Goal: Task Accomplishment & Management: Manage account settings

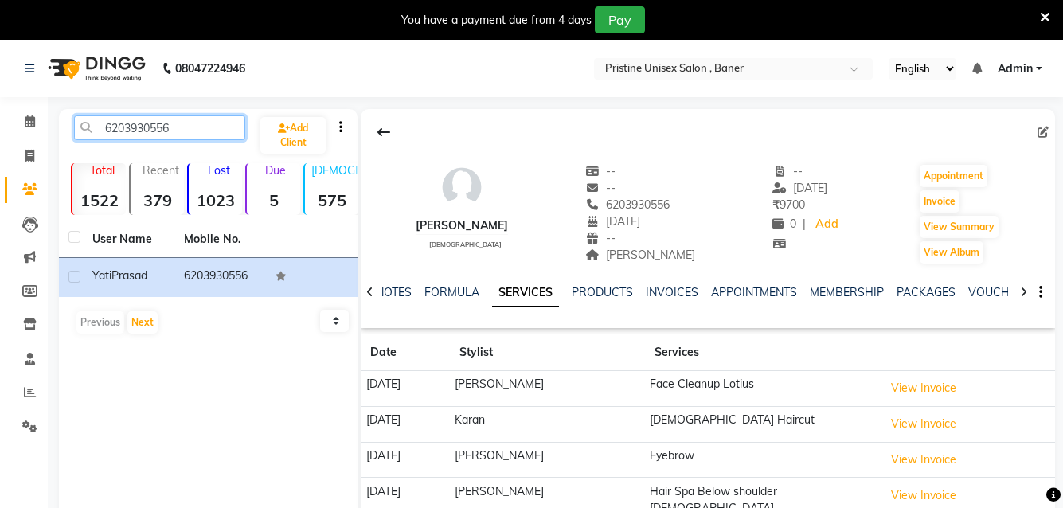
click at [202, 131] on input "6203930556" at bounding box center [159, 127] width 171 height 25
type input "6"
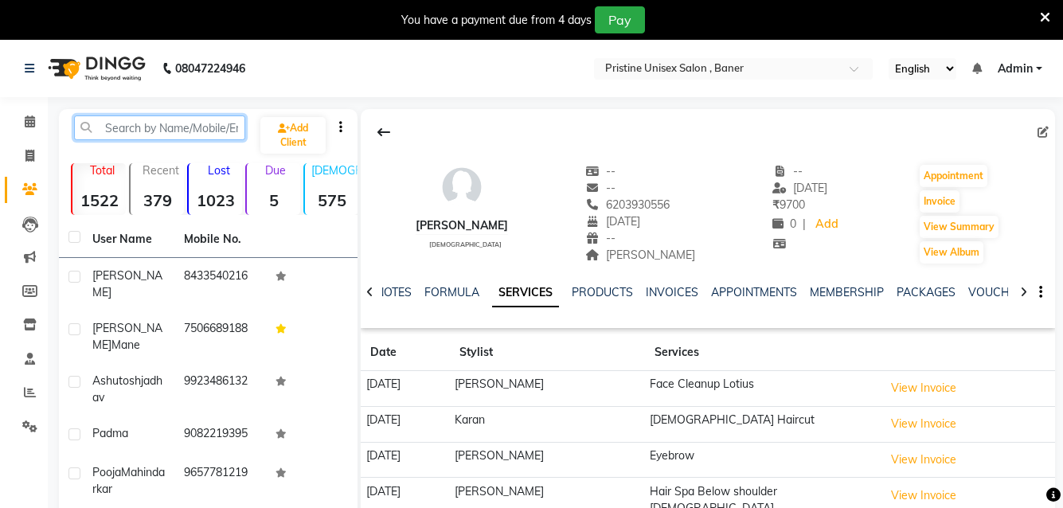
paste input "7262009020"
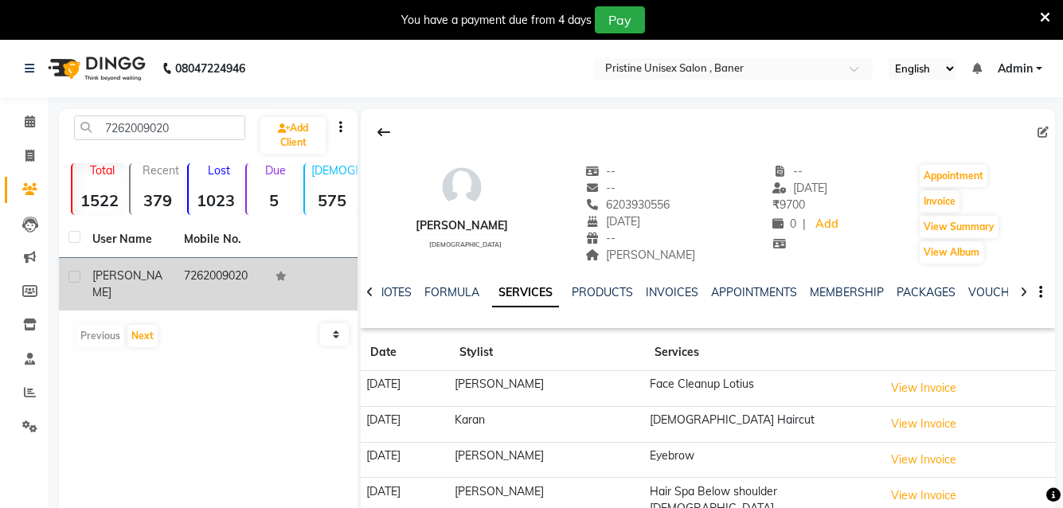
click at [190, 284] on td "7262009020" at bounding box center [220, 284] width 92 height 53
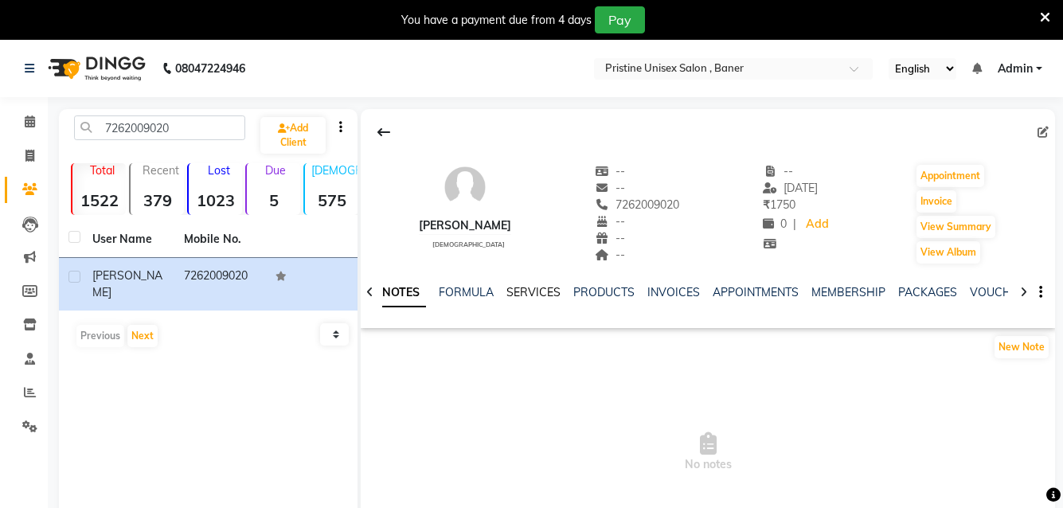
click at [524, 296] on link "SERVICES" at bounding box center [534, 292] width 54 height 14
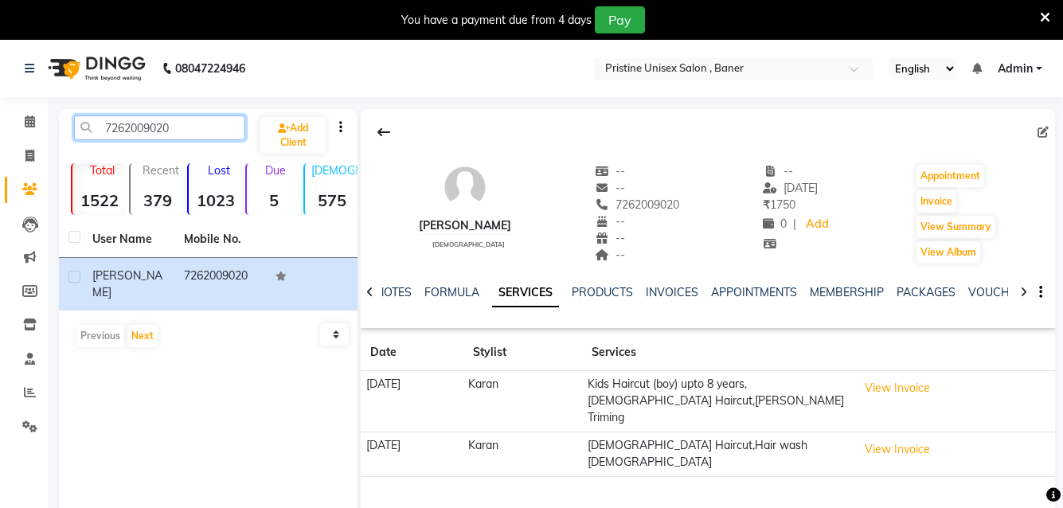
click at [177, 119] on input "7262009020" at bounding box center [159, 127] width 171 height 25
type input "7"
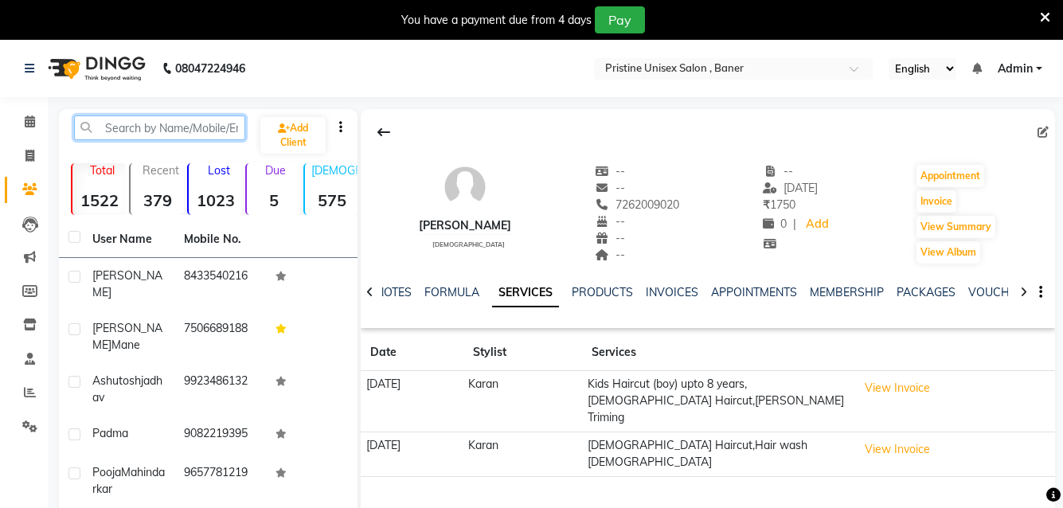
paste input "9922111223"
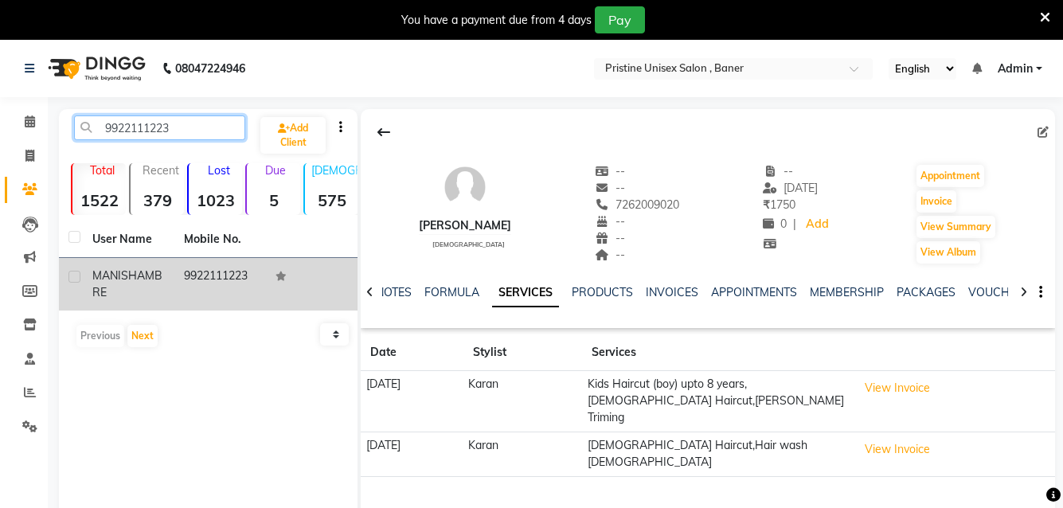
type input "9922111223"
click at [126, 291] on span "AMBRE" at bounding box center [127, 283] width 70 height 31
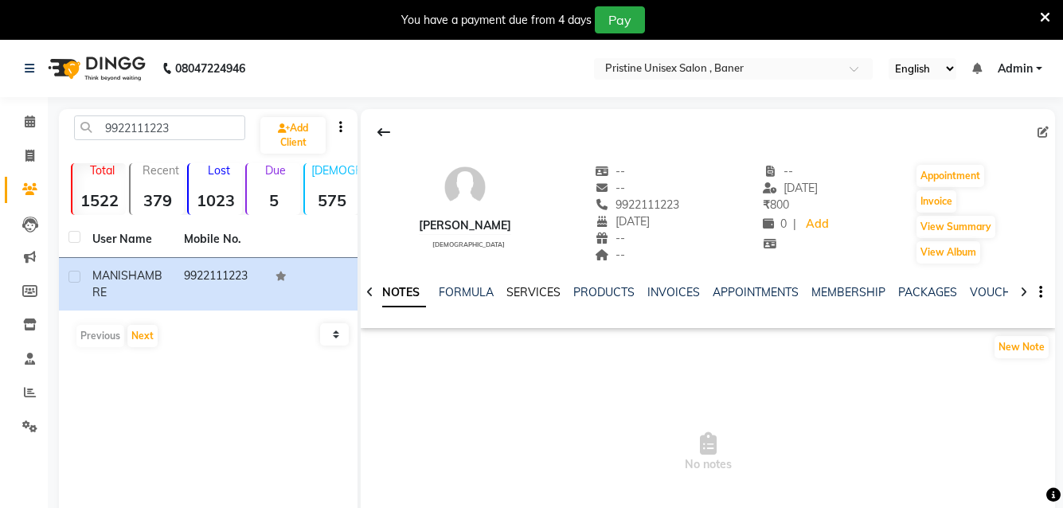
click at [538, 291] on link "SERVICES" at bounding box center [534, 292] width 54 height 14
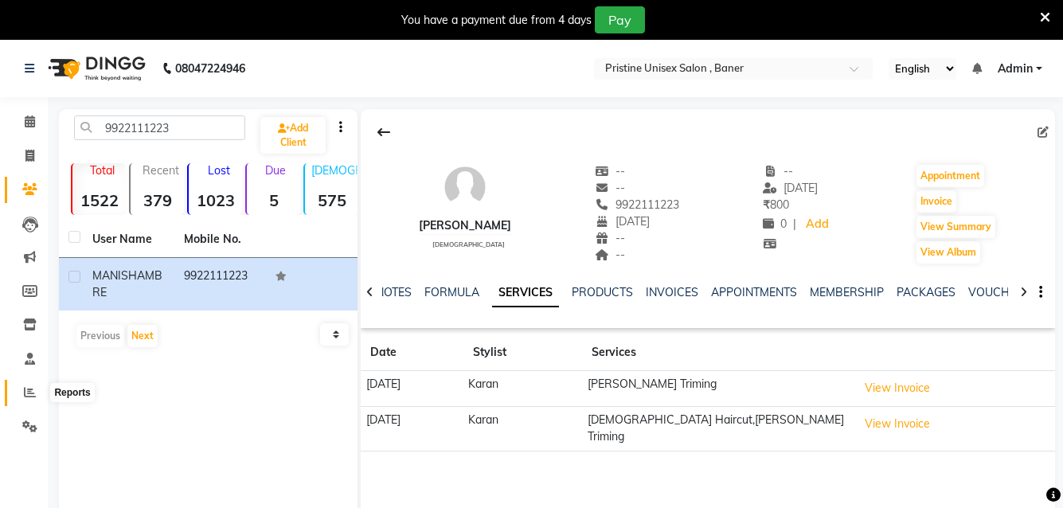
click at [34, 394] on icon at bounding box center [30, 392] width 12 height 12
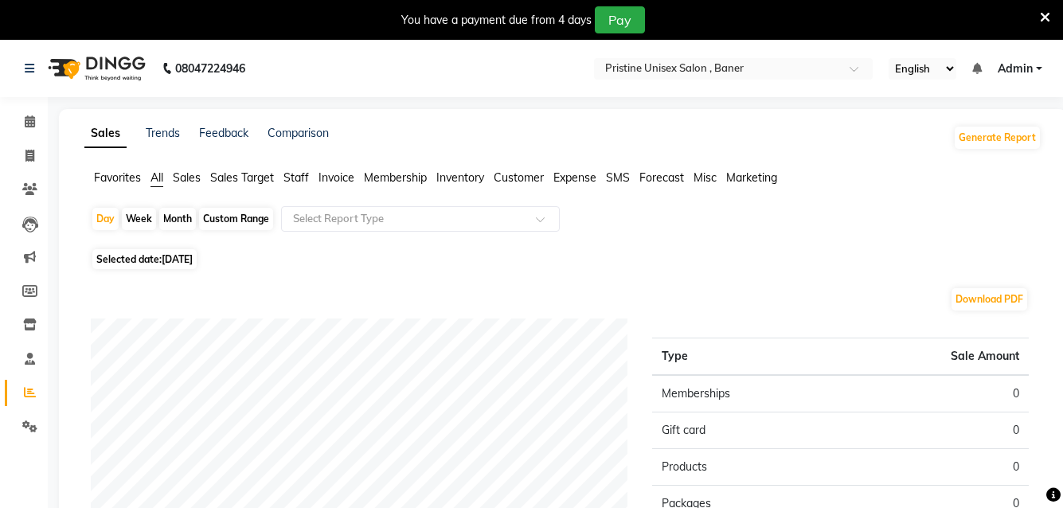
click at [170, 216] on div "Month" at bounding box center [177, 219] width 37 height 22
select select "9"
select select "2025"
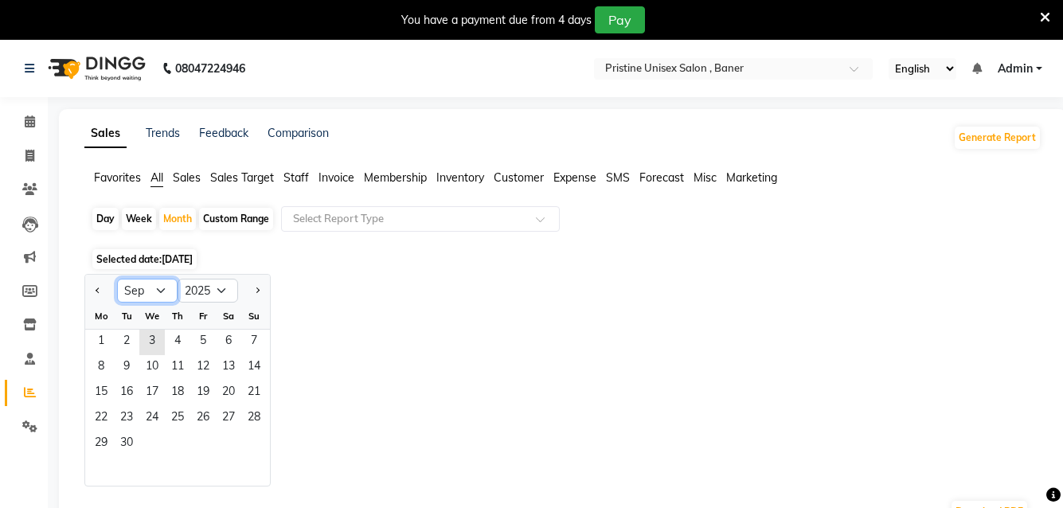
click at [160, 290] on select "Jan Feb Mar Apr May Jun [DATE] Aug Sep Oct Nov Dec" at bounding box center [147, 291] width 61 height 24
select select "8"
click at [117, 279] on select "Jan Feb Mar Apr May Jun [DATE] Aug Sep Oct Nov Dec" at bounding box center [147, 291] width 61 height 24
drag, startPoint x: 203, startPoint y: 337, endPoint x: 234, endPoint y: 382, distance: 55.0
click at [234, 382] on ngb-datepicker-month "Mo Tu We Th Fr Sa Su 1 2 3 4 5 6 7 8 9 10 11 12 13 14 15 16 17 18 19 20 21 22 2…" at bounding box center [177, 394] width 185 height 182
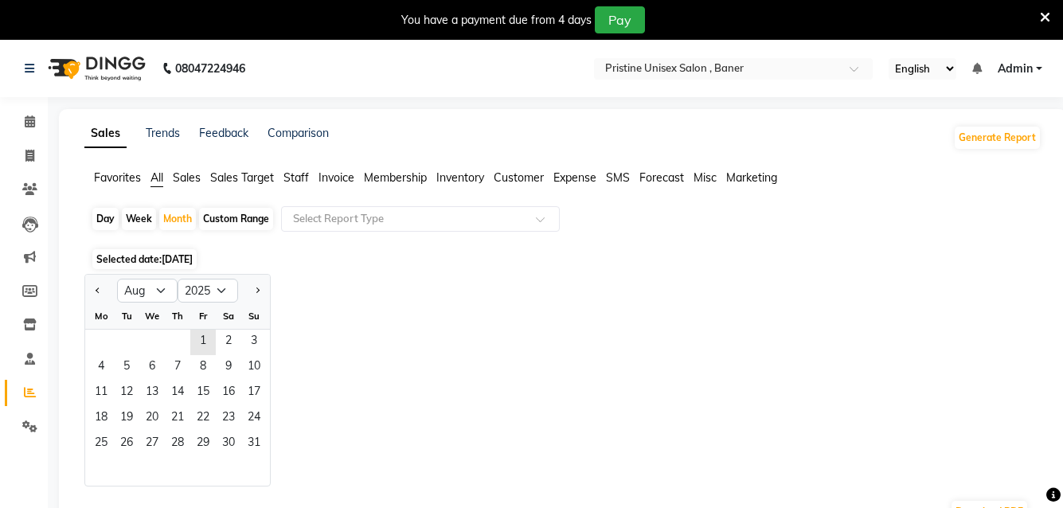
click at [323, 325] on div "Jan Feb Mar Apr May Jun [DATE] Aug Sep Oct Nov [DATE] 2016 2017 2018 2019 2020 …" at bounding box center [562, 380] width 957 height 213
drag, startPoint x: 210, startPoint y: 342, endPoint x: 244, endPoint y: 445, distance: 108.8
click at [244, 445] on ngb-datepicker-month "Mo Tu We Th Fr Sa Su 1 2 3 4 5 6 7 8 9 10 11 12 13 14 15 16 17 18 19 20 21 22 2…" at bounding box center [177, 394] width 185 height 182
click at [199, 327] on div "Fr" at bounding box center [202, 315] width 25 height 25
click at [199, 343] on span "1" at bounding box center [202, 342] width 25 height 25
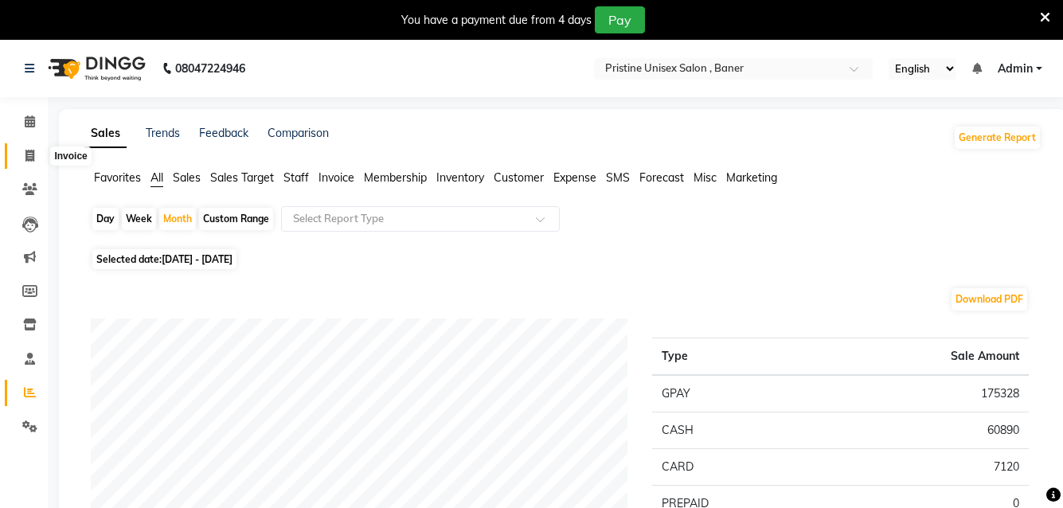
click at [30, 155] on icon at bounding box center [29, 156] width 9 height 12
select select "service"
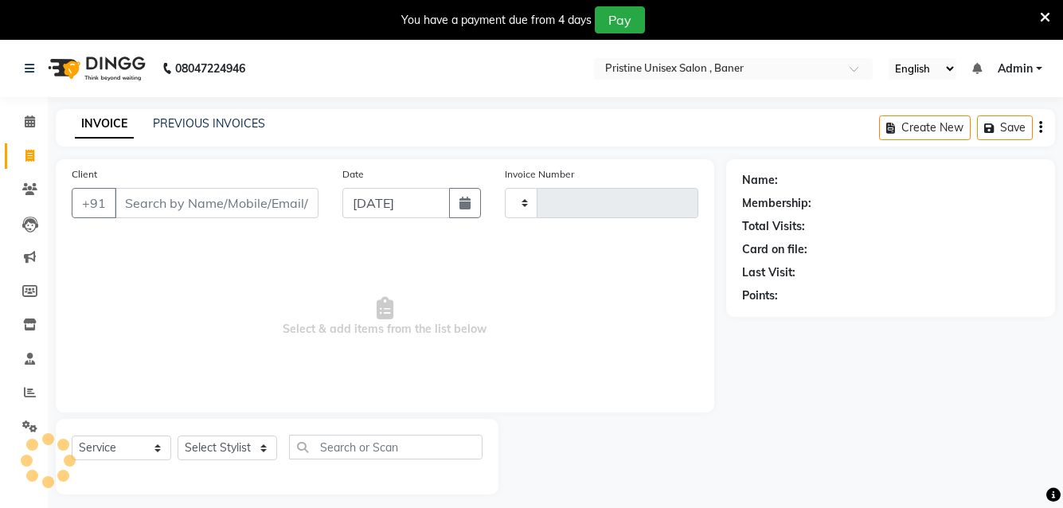
scroll to position [40, 0]
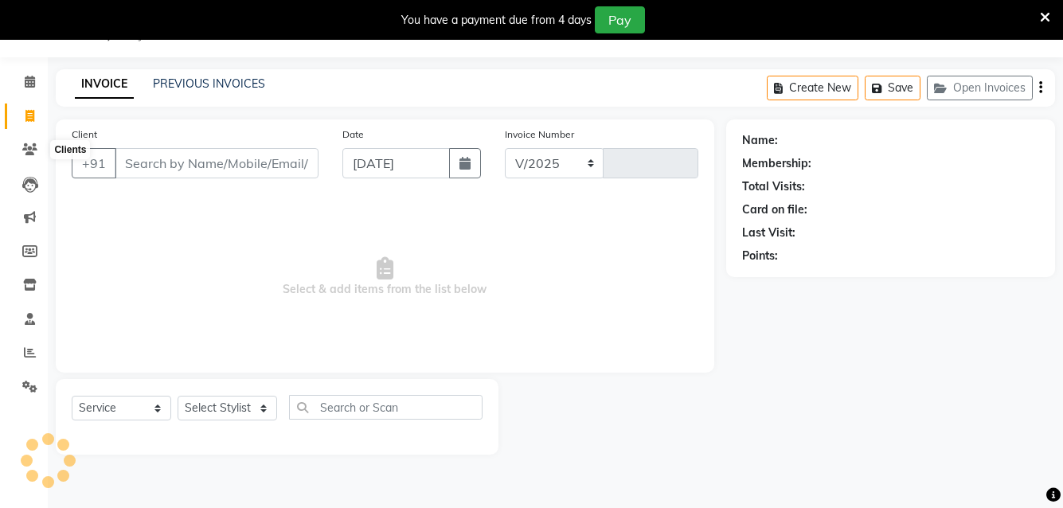
select select "6610"
type input "1020"
click at [32, 150] on icon at bounding box center [29, 149] width 15 height 12
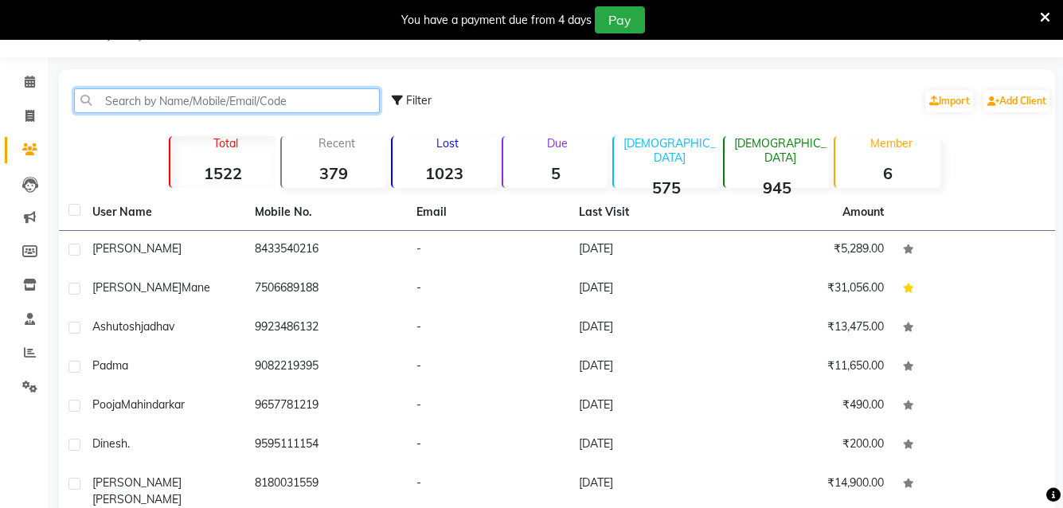
click at [178, 106] on input "text" at bounding box center [227, 100] width 306 height 25
paste input "9922111223"
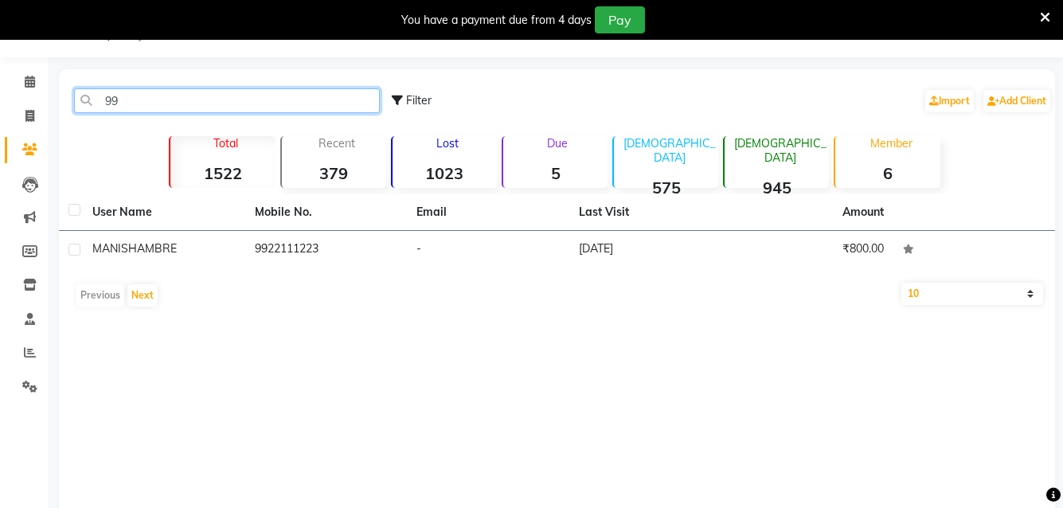
type input "9"
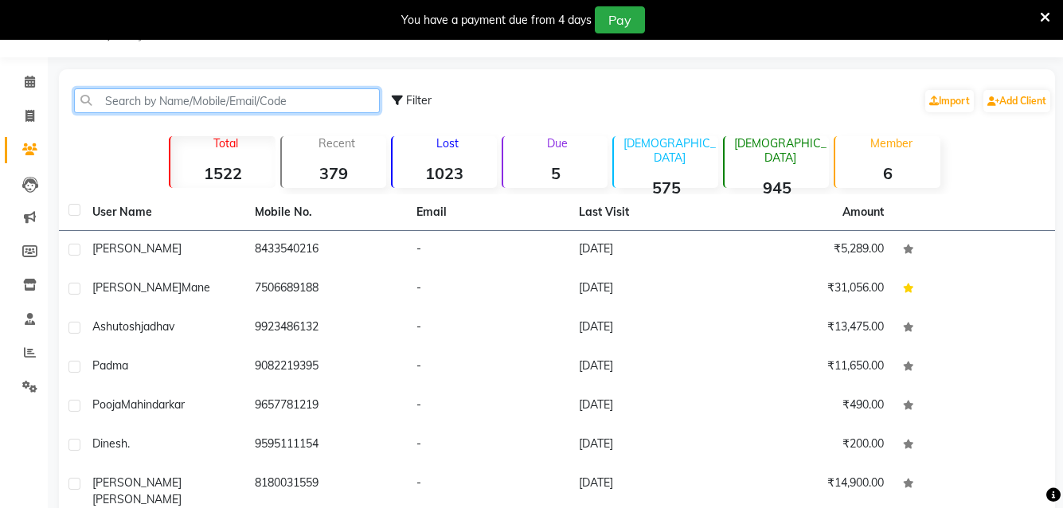
paste input "8668399569"
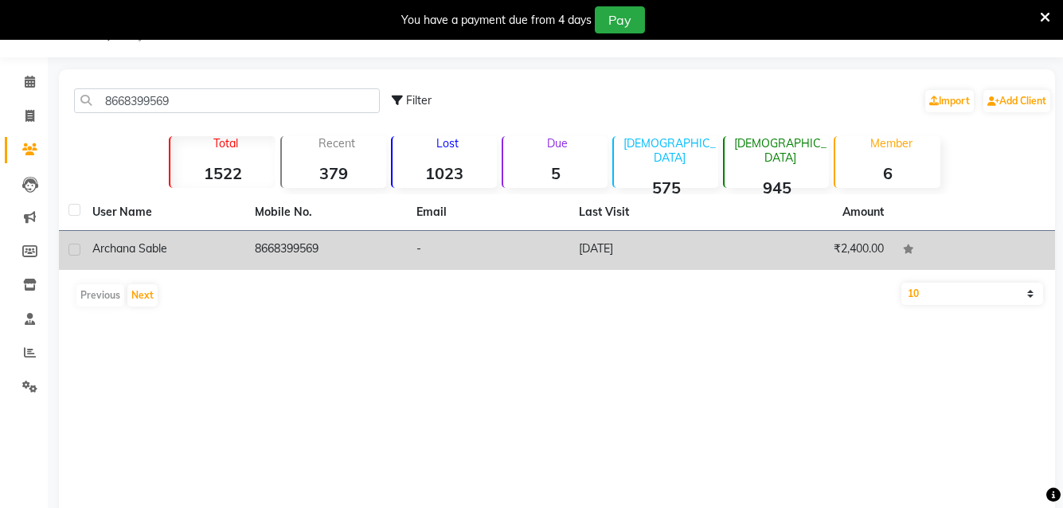
click at [133, 256] on div "archana sable" at bounding box center [163, 249] width 143 height 17
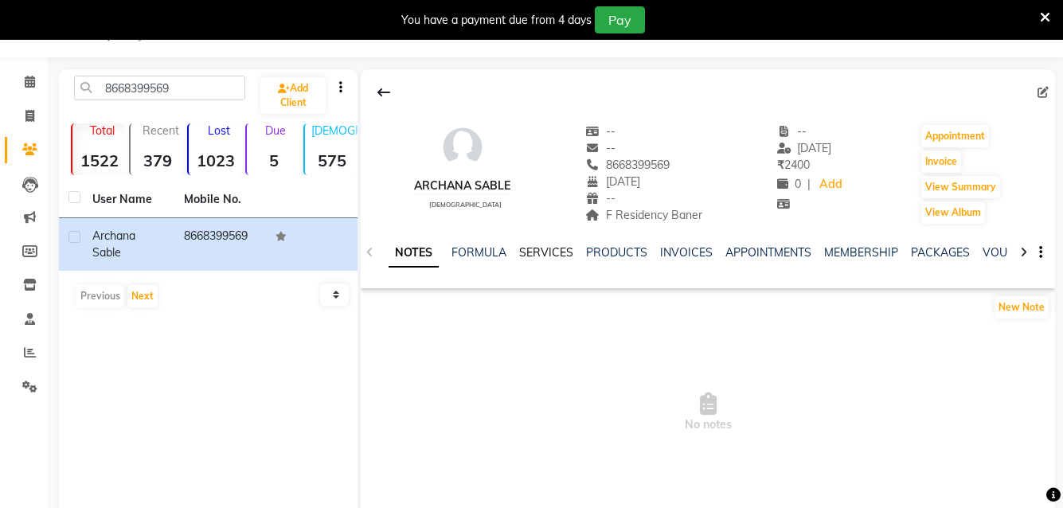
click at [546, 252] on link "SERVICES" at bounding box center [546, 252] width 54 height 14
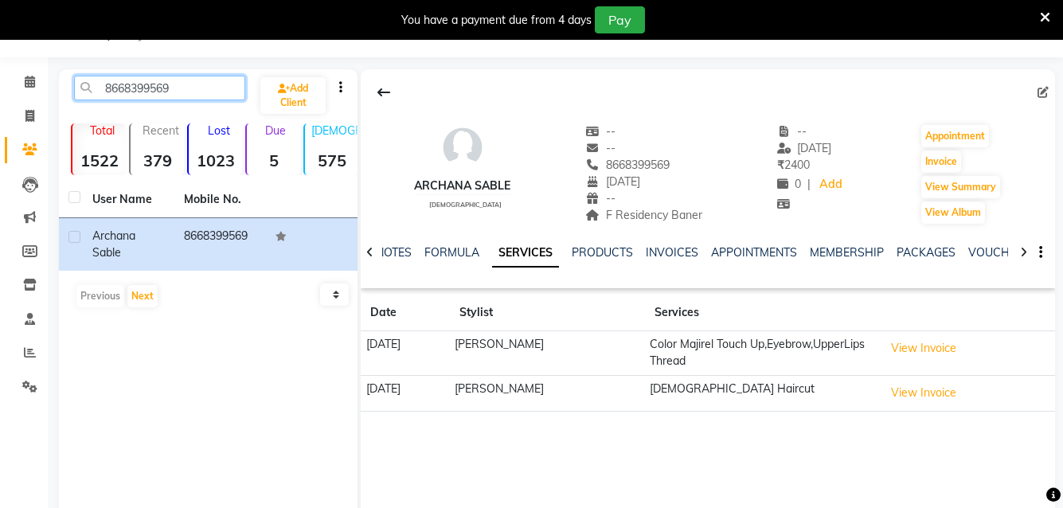
click at [191, 94] on input "8668399569" at bounding box center [159, 88] width 171 height 25
type input "8"
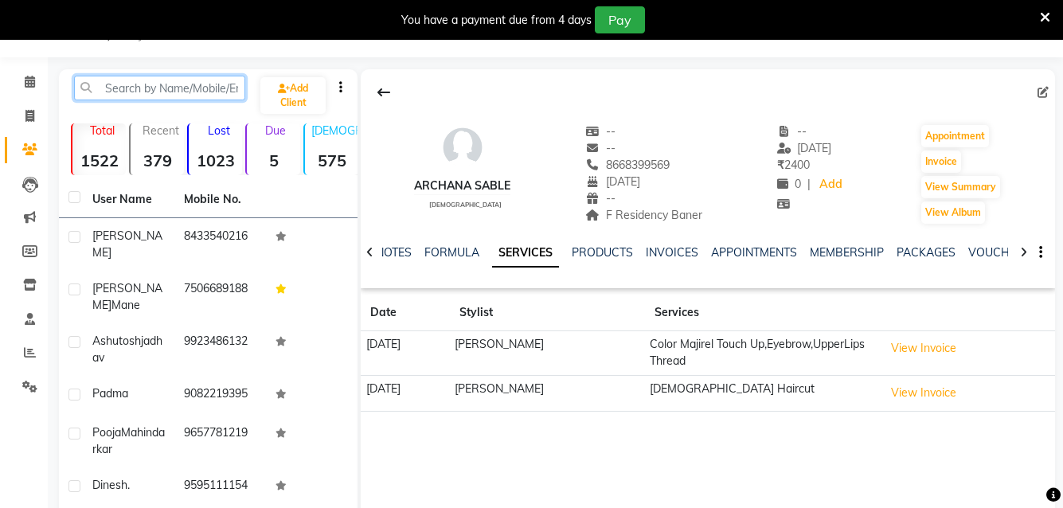
paste input "9579279305"
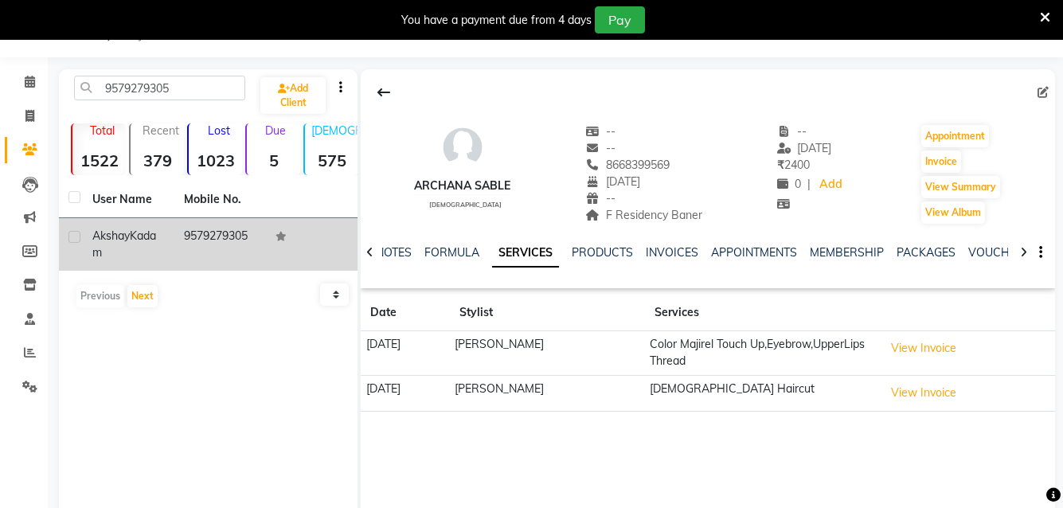
click at [115, 236] on span "Akshay" at bounding box center [110, 236] width 37 height 14
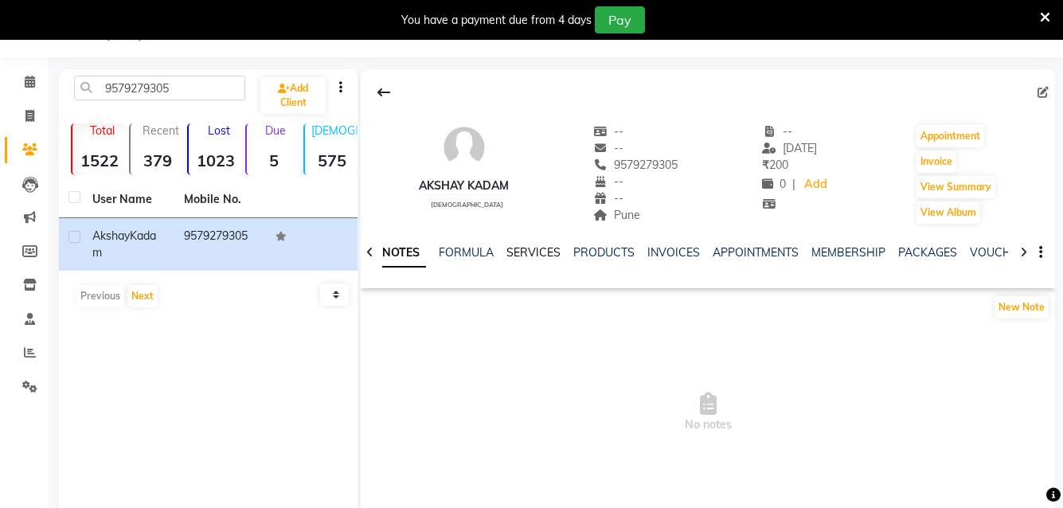
click at [516, 250] on link "SERVICES" at bounding box center [534, 252] width 54 height 14
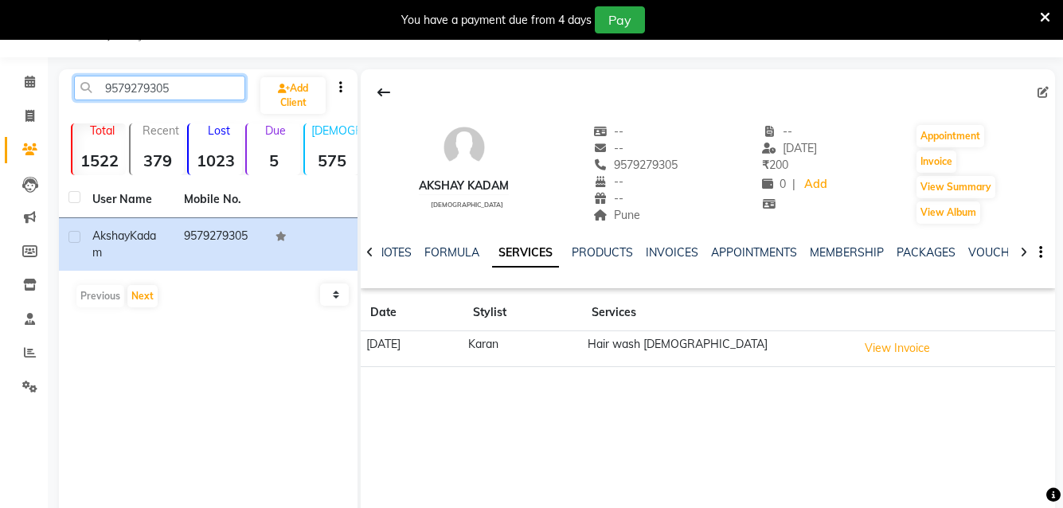
click at [198, 84] on input "9579279305" at bounding box center [159, 88] width 171 height 25
type input "9"
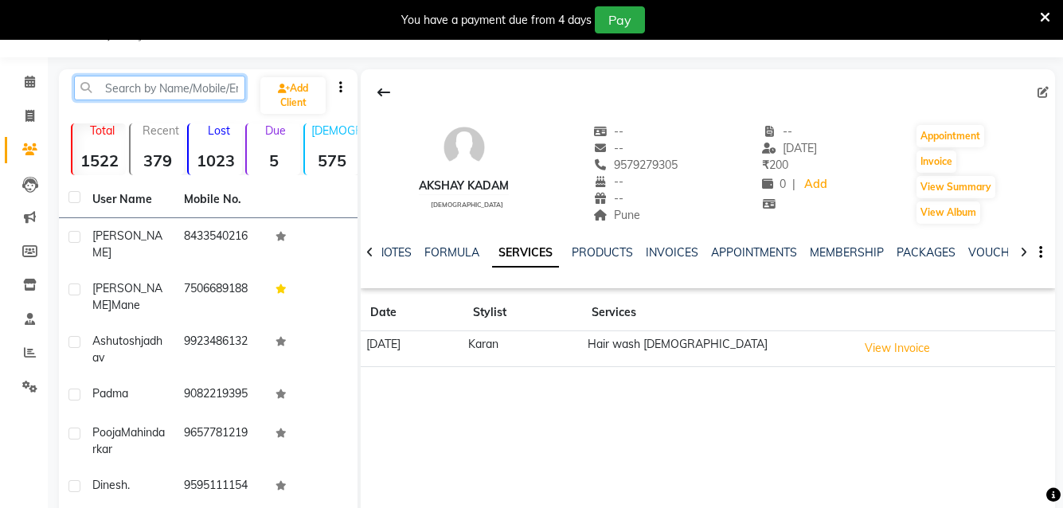
paste input "7350001788"
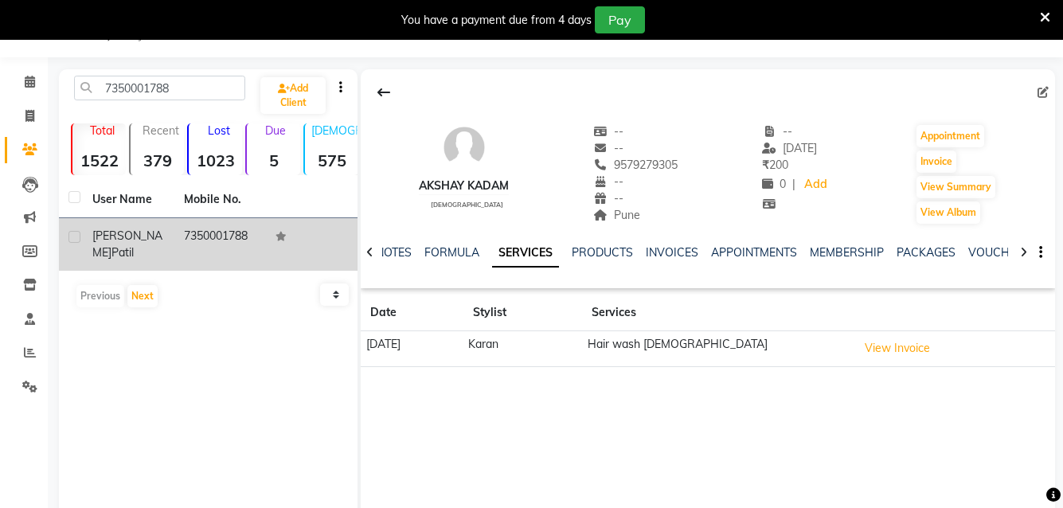
click at [103, 237] on span "[PERSON_NAME]" at bounding box center [127, 244] width 70 height 31
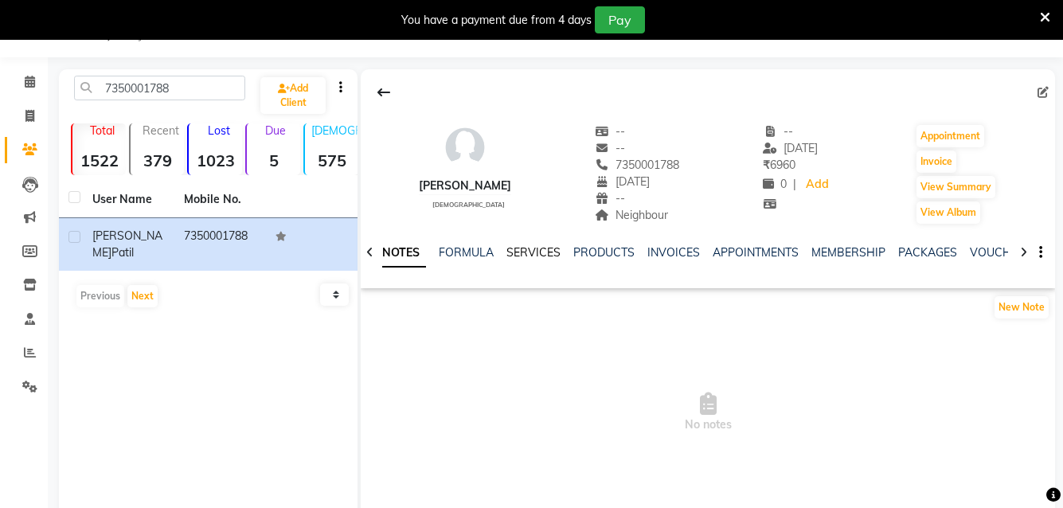
click at [521, 251] on link "SERVICES" at bounding box center [534, 252] width 54 height 14
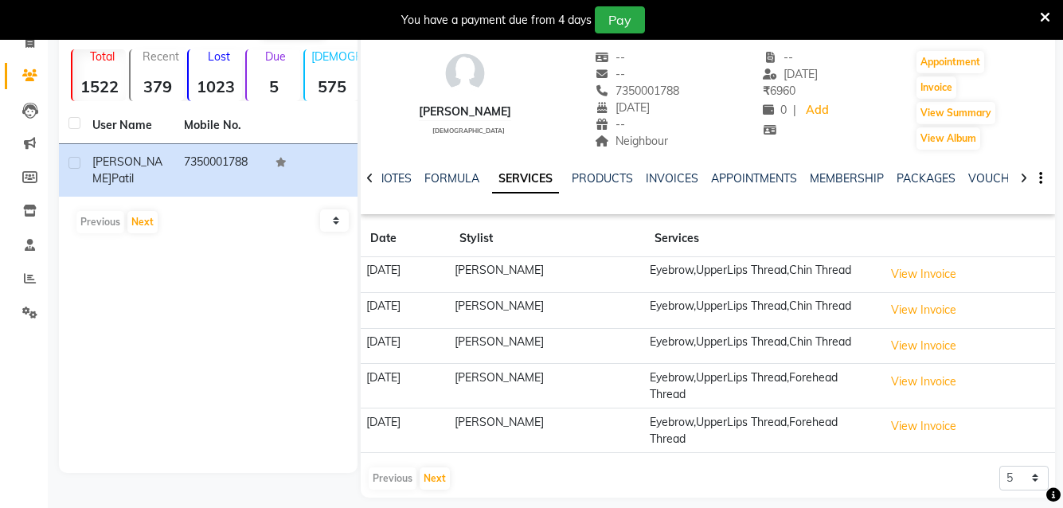
scroll to position [127, 0]
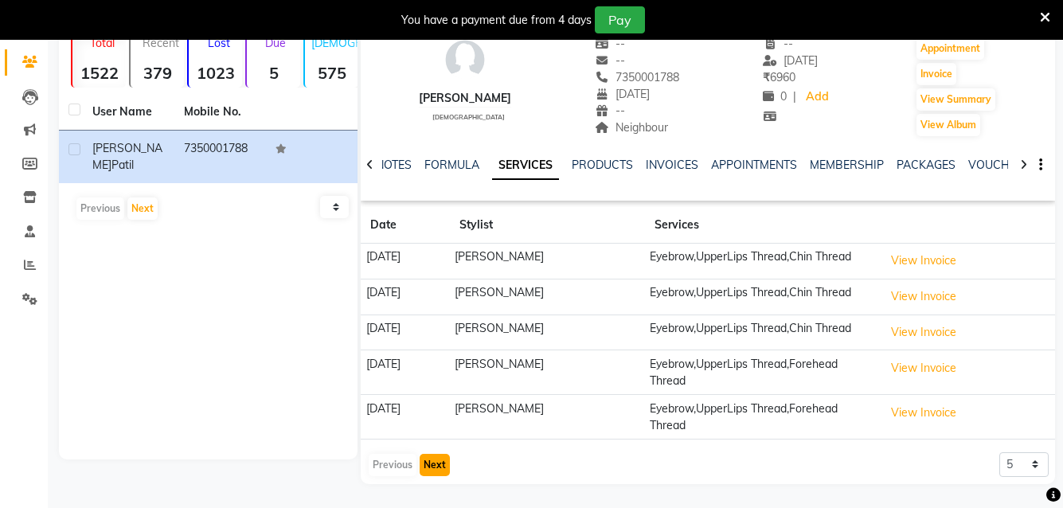
click at [441, 464] on button "Next" at bounding box center [435, 465] width 30 height 22
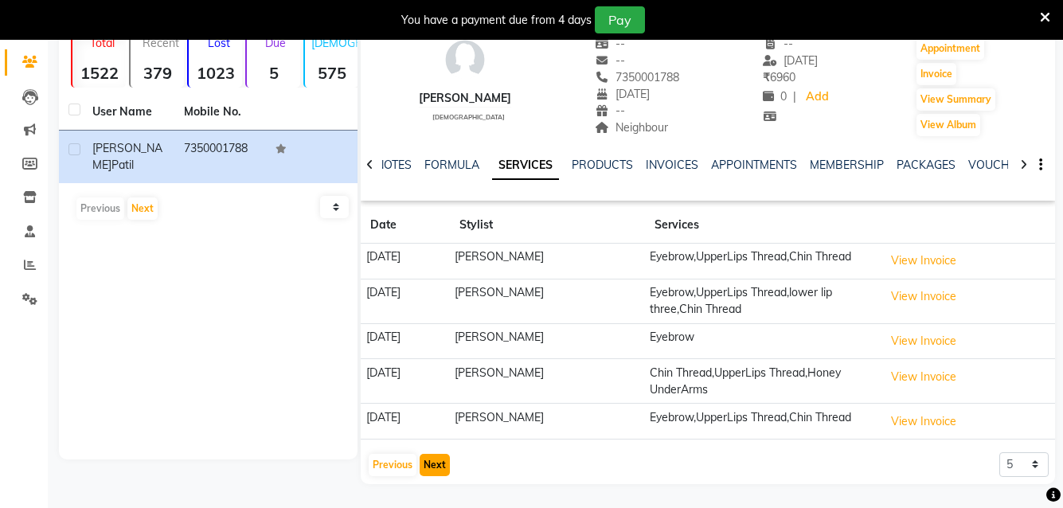
click at [440, 464] on button "Next" at bounding box center [435, 465] width 30 height 22
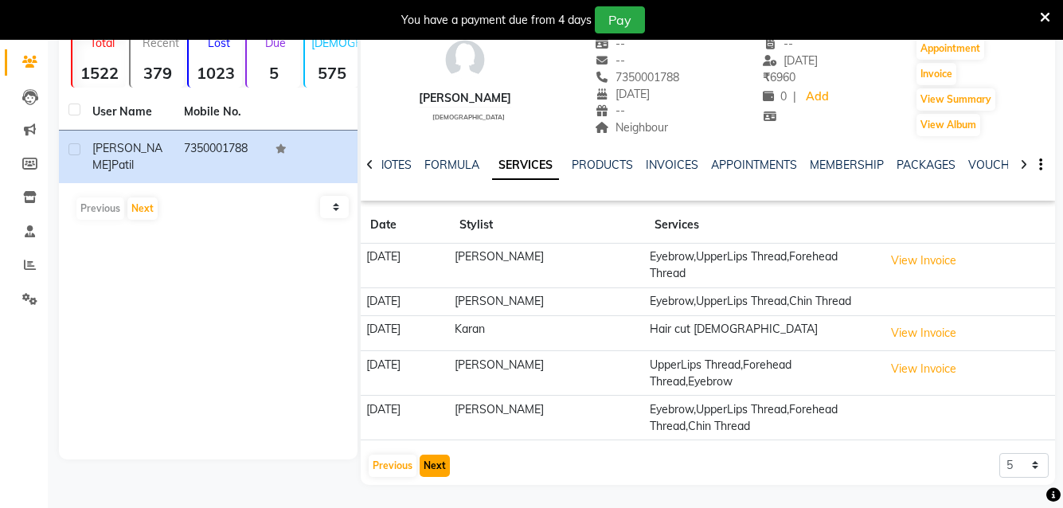
click at [440, 464] on button "Next" at bounding box center [435, 466] width 30 height 22
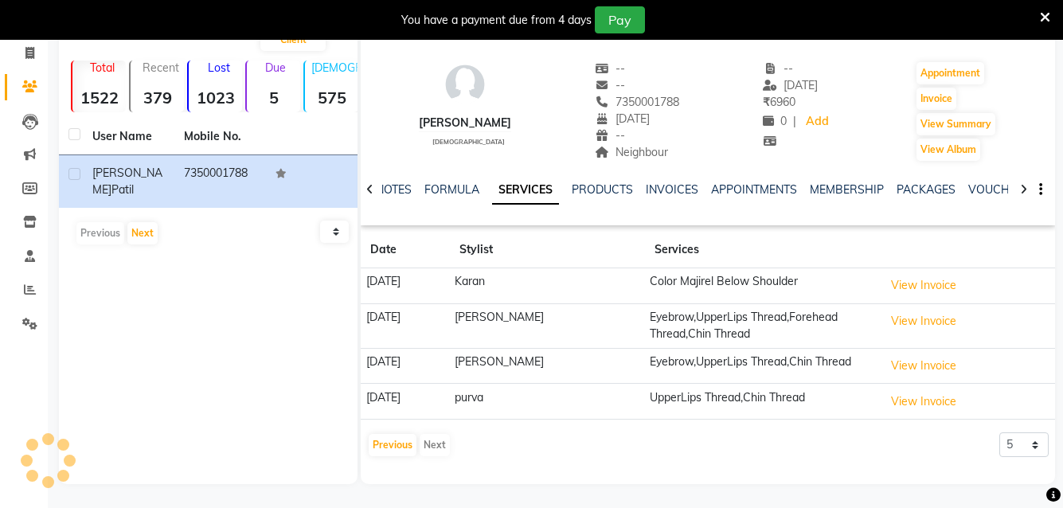
scroll to position [103, 0]
click at [395, 449] on button "Previous" at bounding box center [393, 445] width 48 height 22
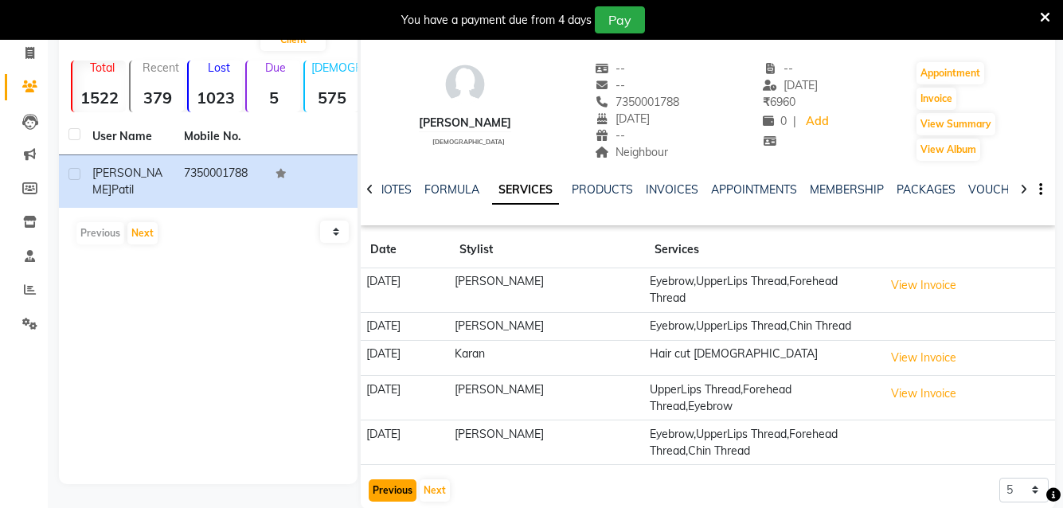
click at [385, 487] on button "Previous" at bounding box center [393, 490] width 48 height 22
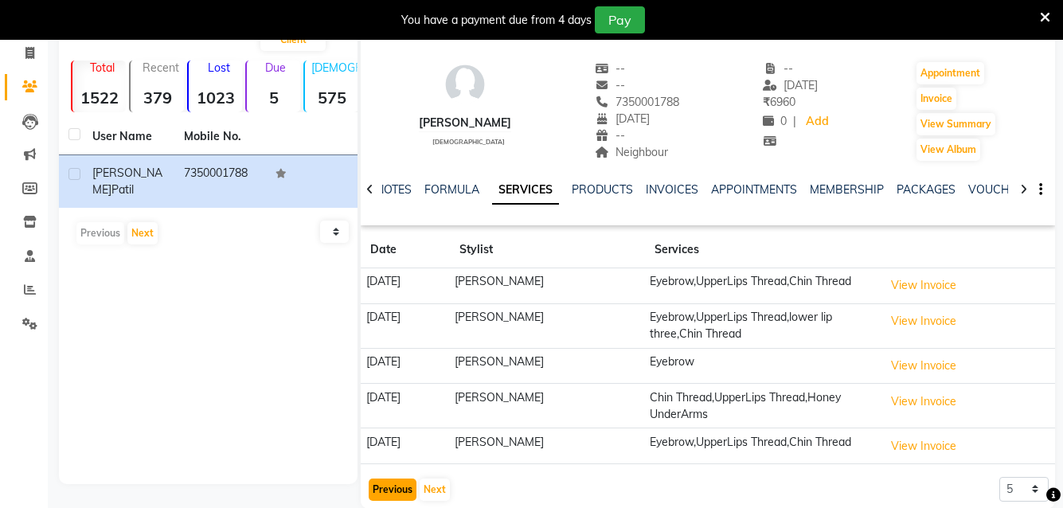
click at [385, 483] on button "Previous" at bounding box center [393, 490] width 48 height 22
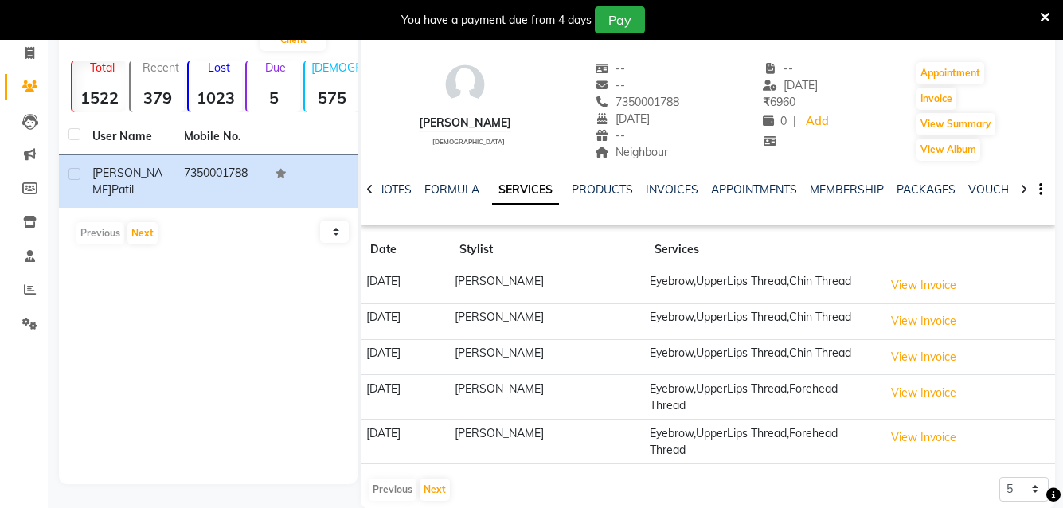
click at [385, 483] on div "Previous Next" at bounding box center [409, 489] width 84 height 25
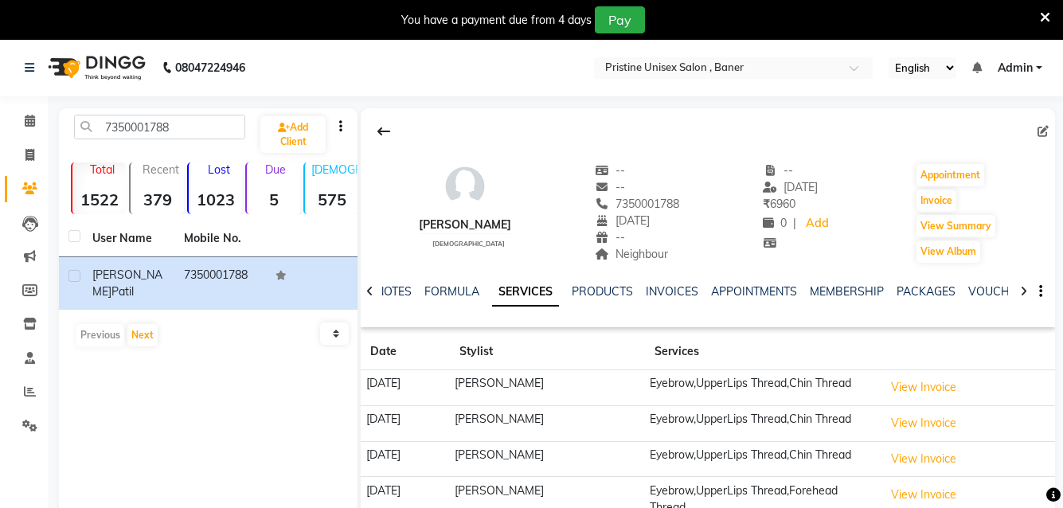
scroll to position [0, 0]
click at [221, 119] on input "7350001788" at bounding box center [159, 127] width 171 height 25
type input "7"
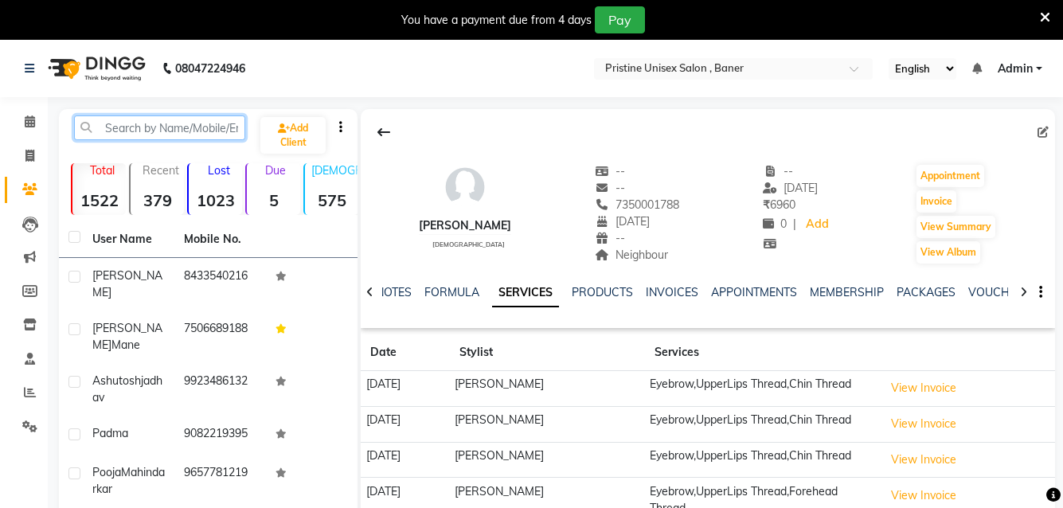
paste input "9764007232"
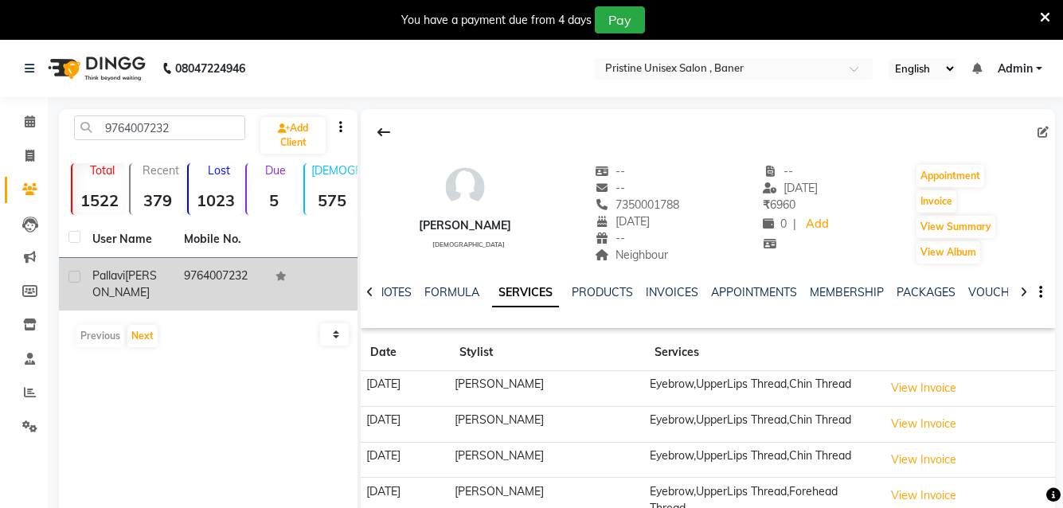
click at [119, 275] on span "pallavi" at bounding box center [108, 275] width 33 height 14
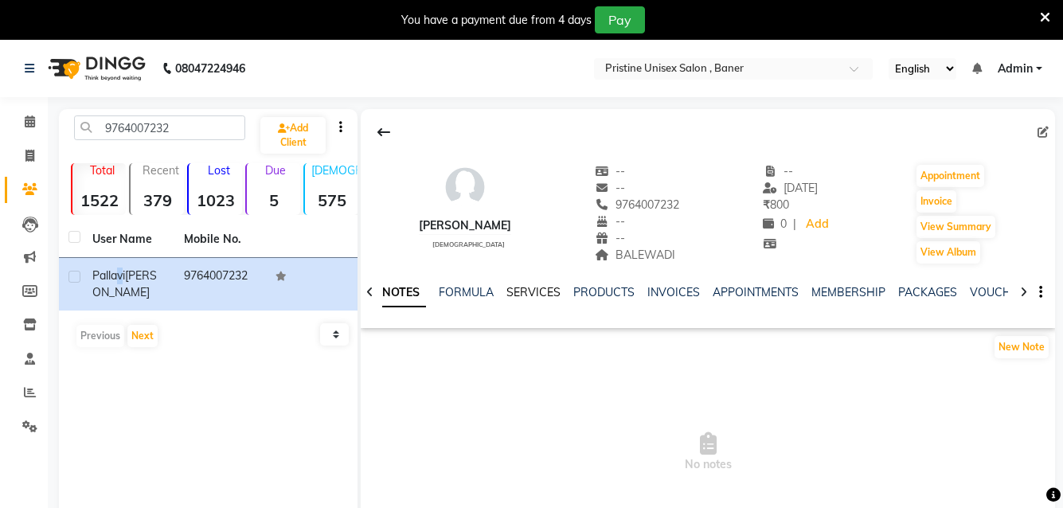
click at [519, 291] on link "SERVICES" at bounding box center [534, 292] width 54 height 14
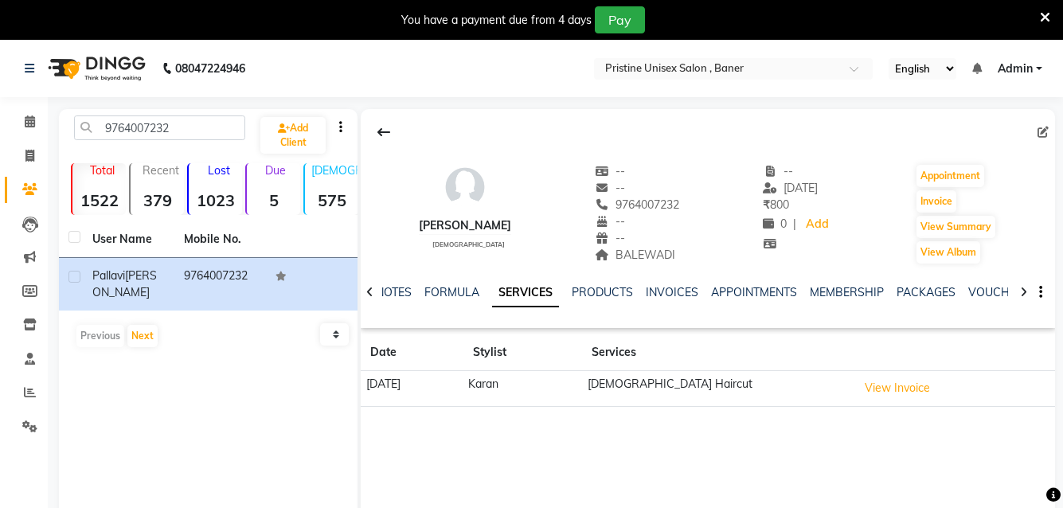
click at [585, 448] on div "[PERSON_NAME] [DEMOGRAPHIC_DATA] -- -- 9764007232 -- -- BALEWADI -- [DATE] ₹ 80…" at bounding box center [708, 348] width 694 height 478
click at [202, 136] on input "9764007232" at bounding box center [159, 127] width 171 height 25
type input "9"
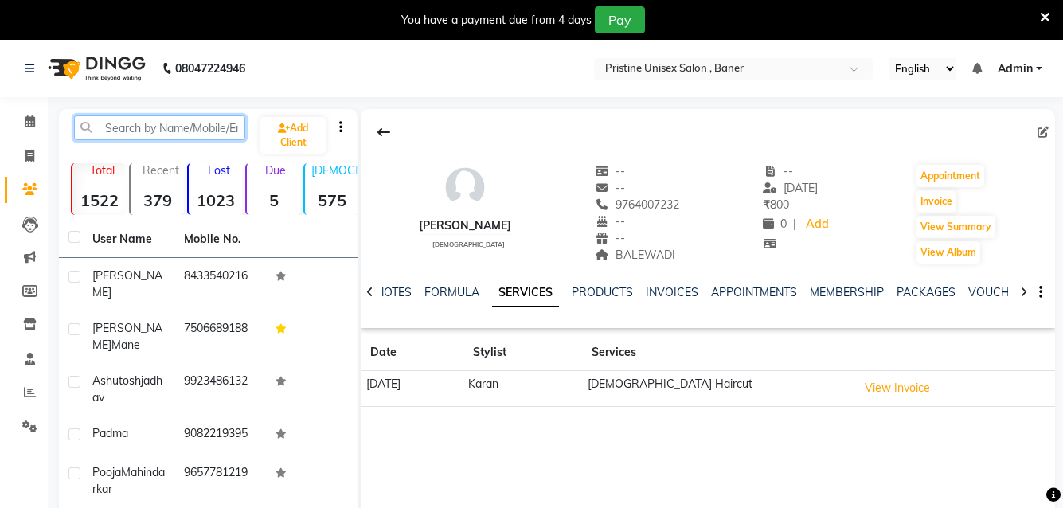
paste input "7008010855"
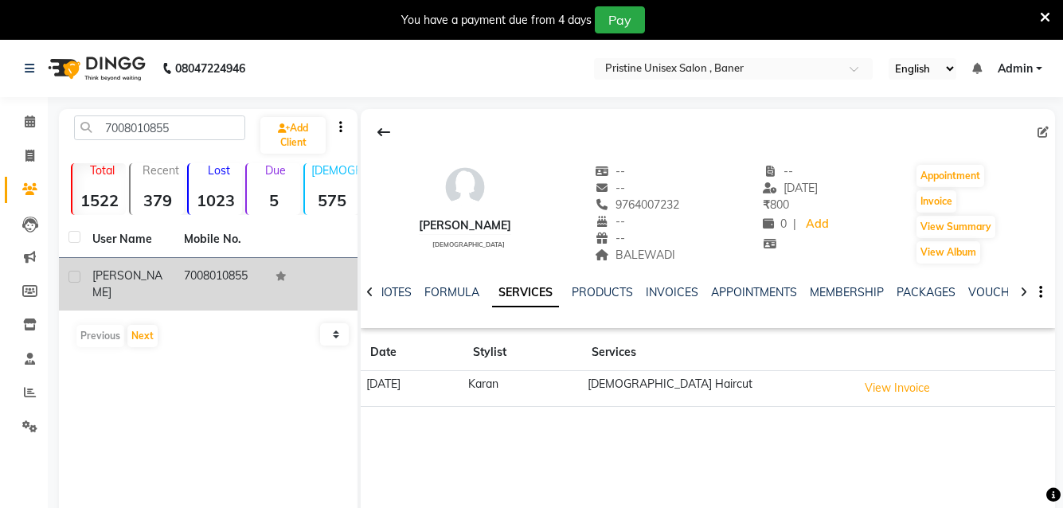
click at [140, 291] on div "[PERSON_NAME]" at bounding box center [128, 284] width 72 height 33
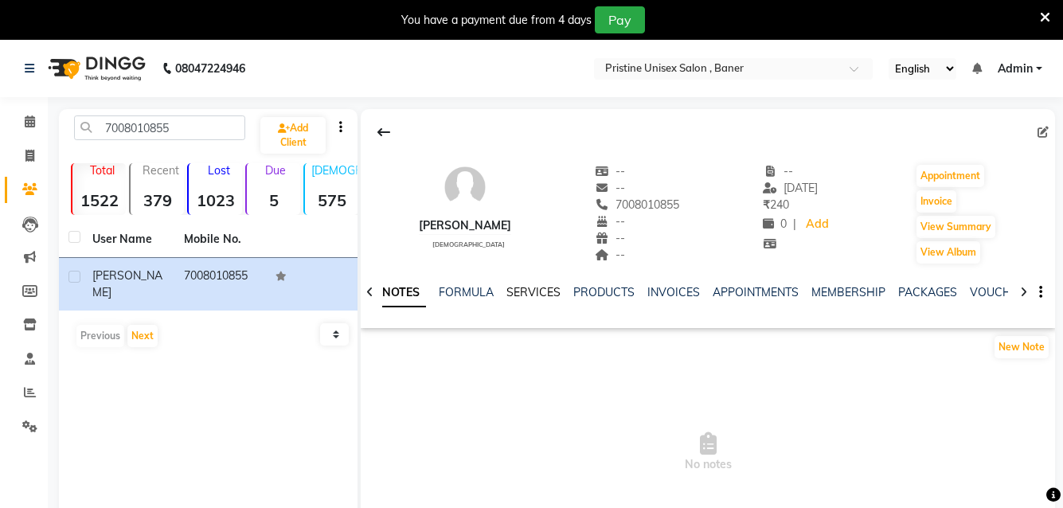
click at [522, 291] on link "SERVICES" at bounding box center [534, 292] width 54 height 14
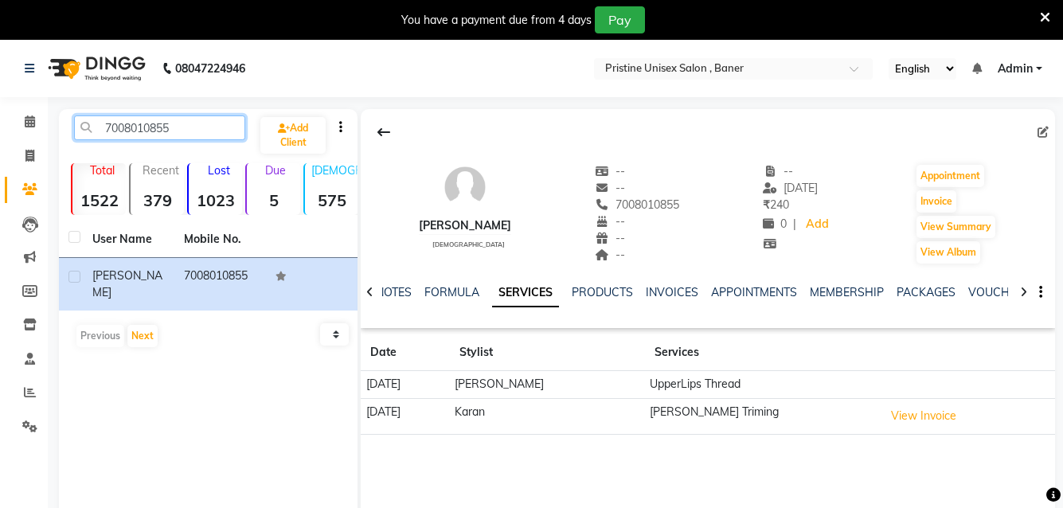
click at [181, 119] on input "7008010855" at bounding box center [159, 127] width 171 height 25
type input "7"
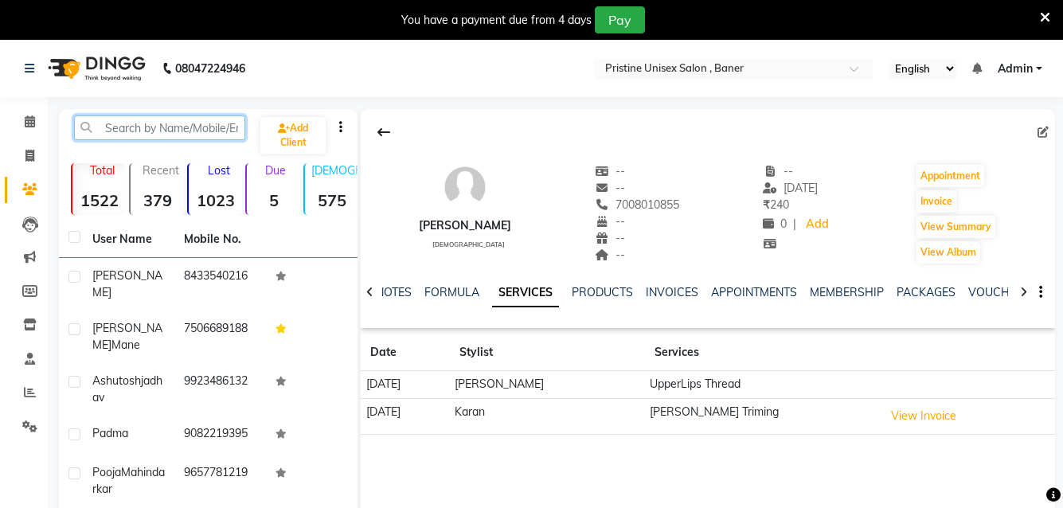
paste input "7741818032"
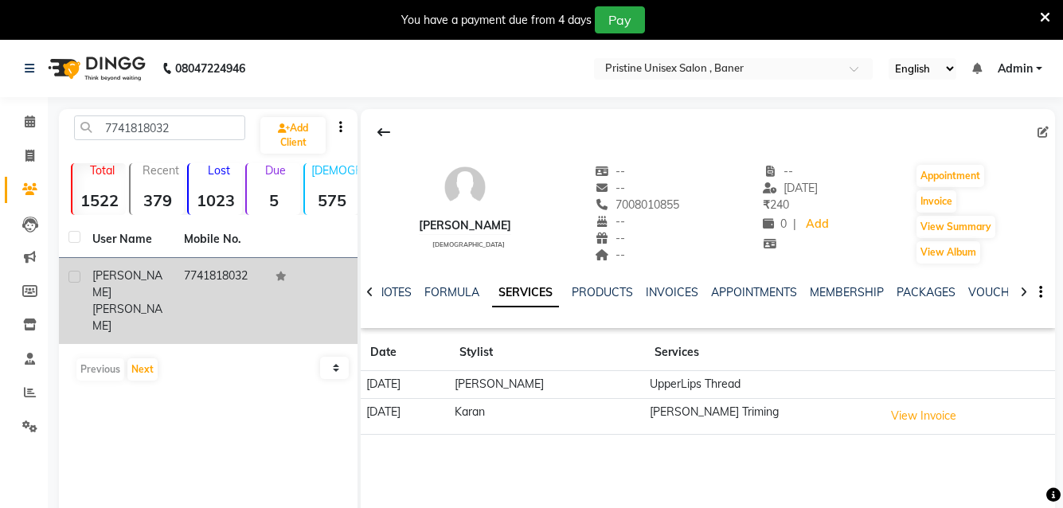
click at [132, 302] on span "[PERSON_NAME]" at bounding box center [127, 317] width 70 height 31
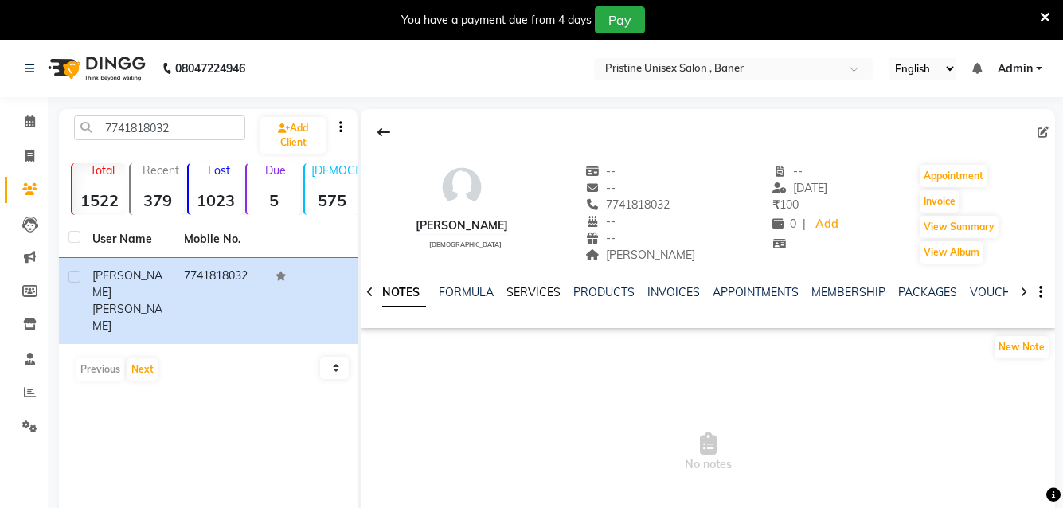
click at [530, 295] on link "SERVICES" at bounding box center [534, 292] width 54 height 14
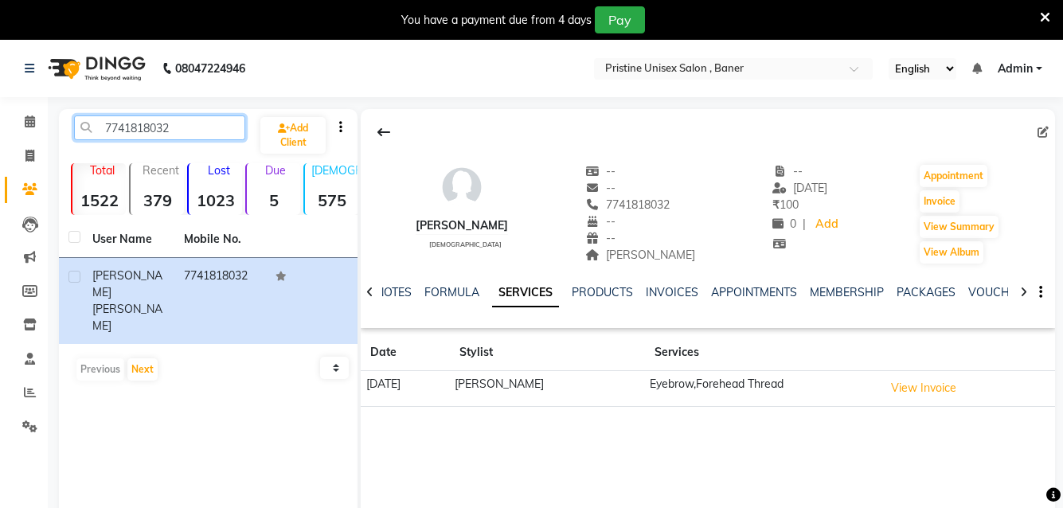
click at [196, 132] on input "7741818032" at bounding box center [159, 127] width 171 height 25
type input "7"
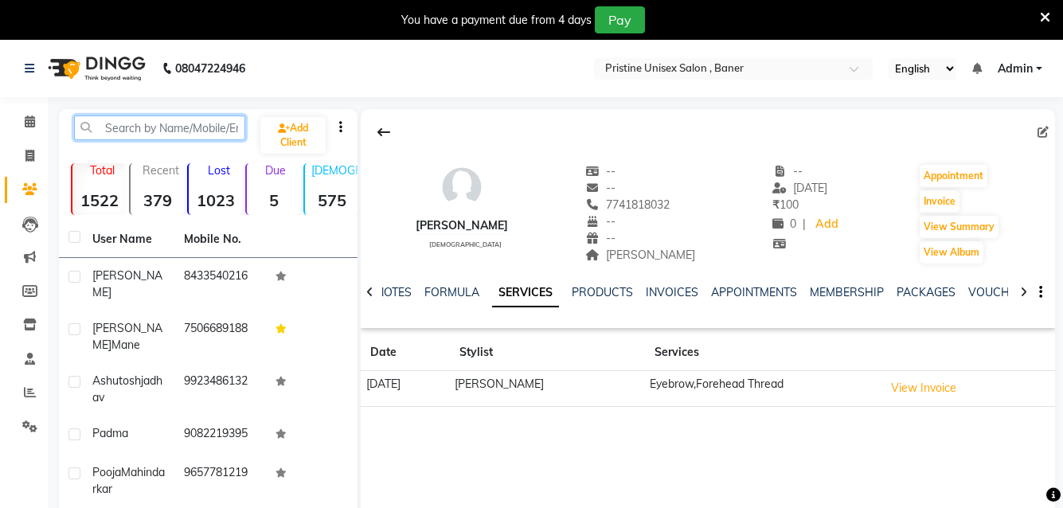
paste input "9911821080"
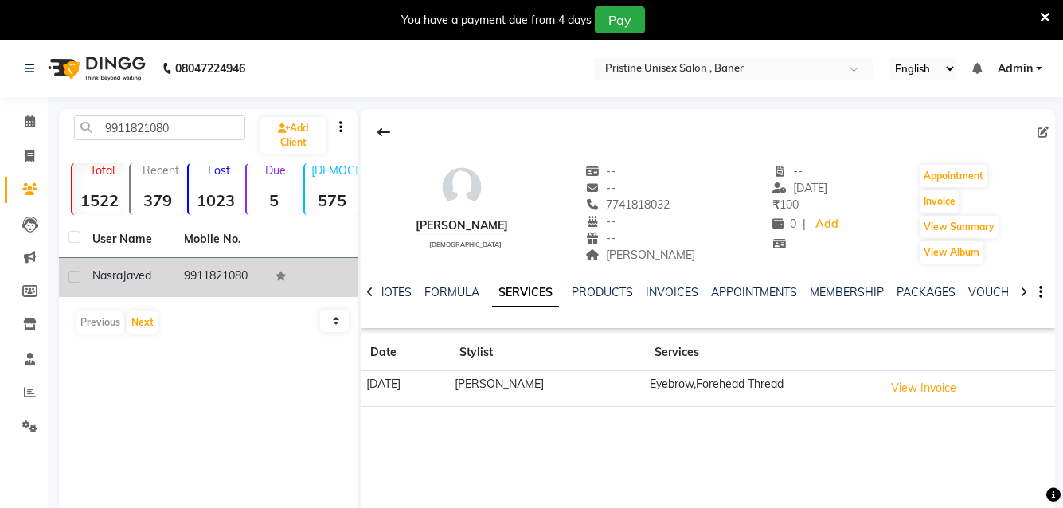
click at [156, 284] on div "[PERSON_NAME]" at bounding box center [128, 276] width 72 height 17
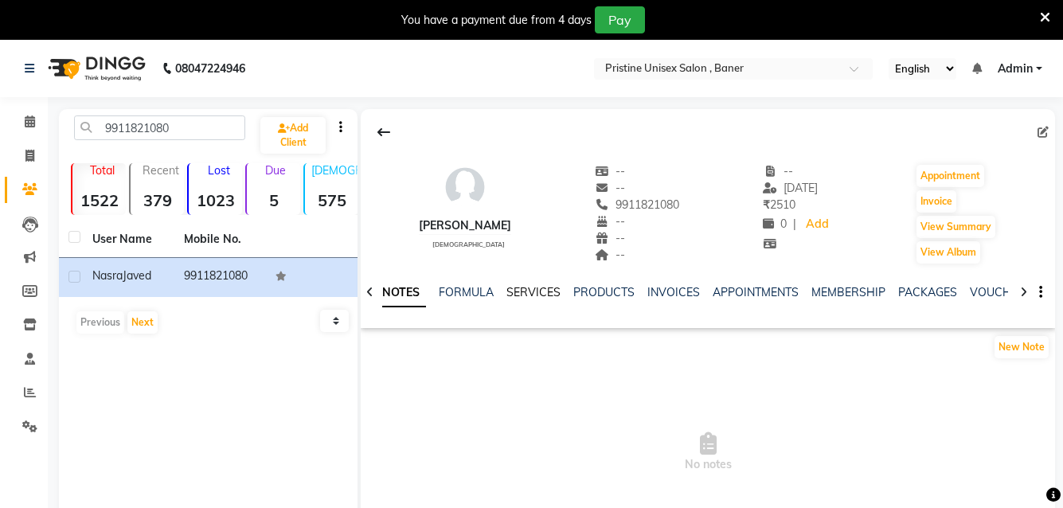
click at [512, 293] on link "SERVICES" at bounding box center [534, 292] width 54 height 14
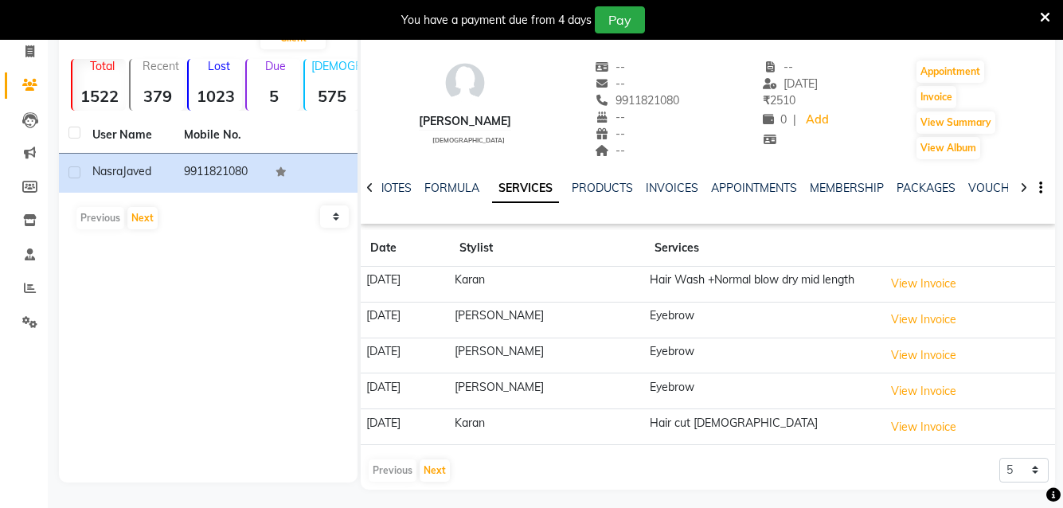
scroll to position [119, 0]
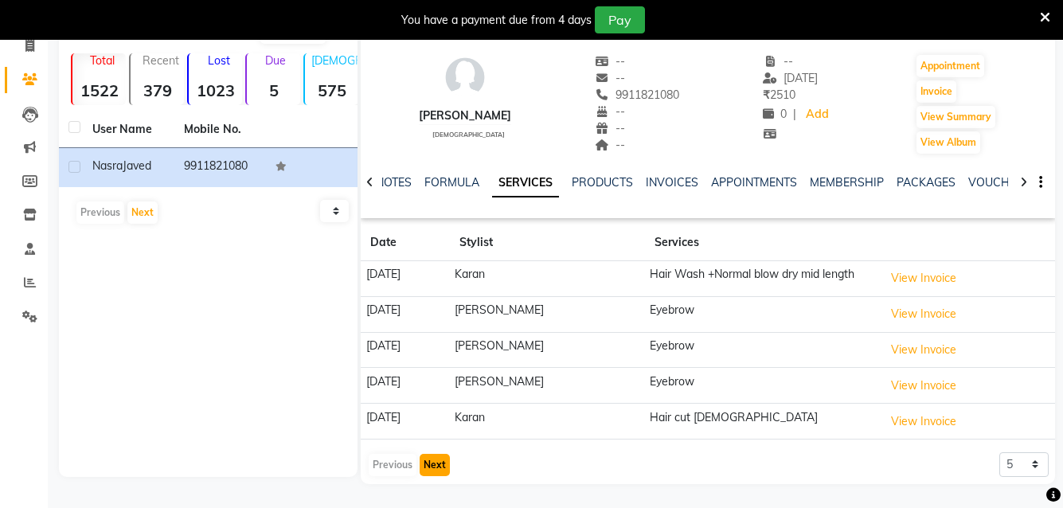
click at [439, 464] on button "Next" at bounding box center [435, 465] width 30 height 22
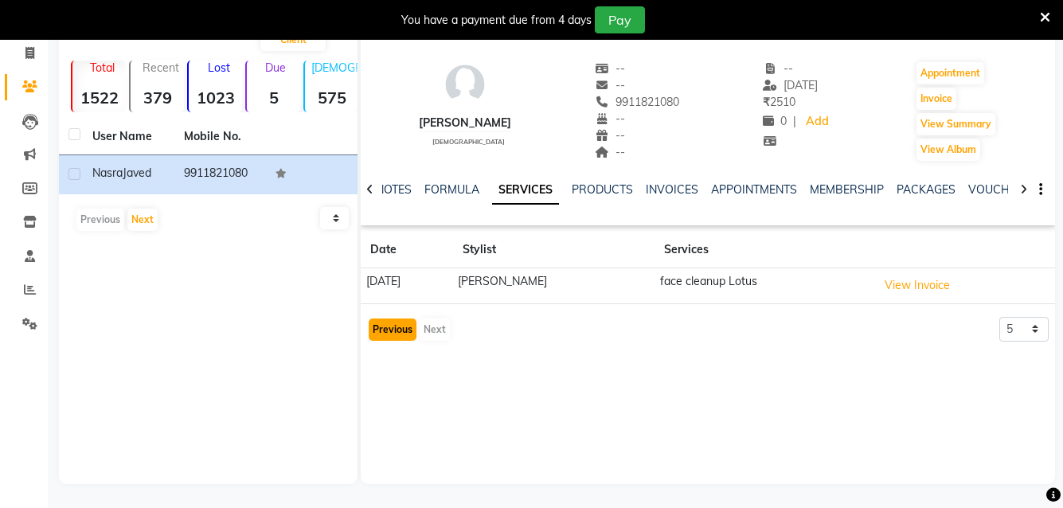
click at [392, 334] on button "Previous" at bounding box center [393, 330] width 48 height 22
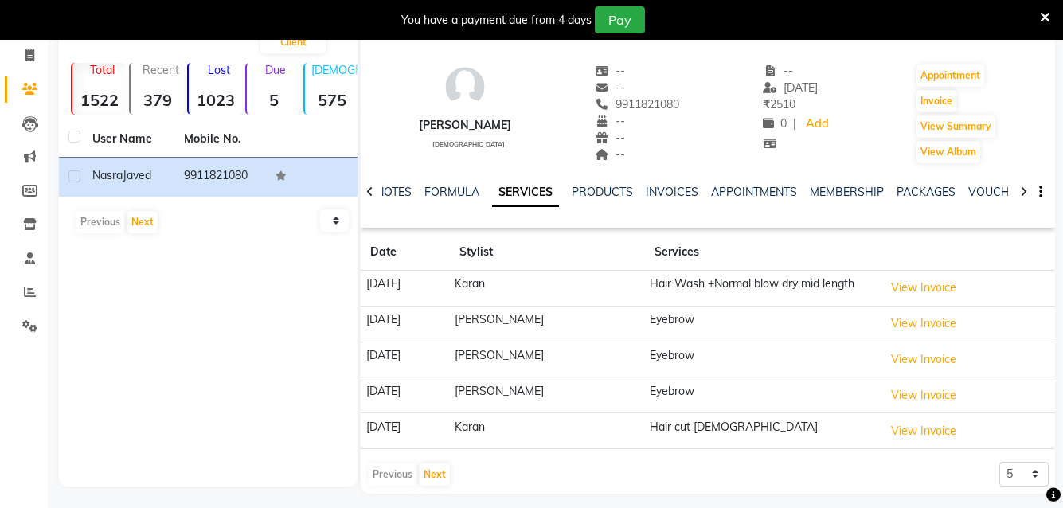
scroll to position [119, 0]
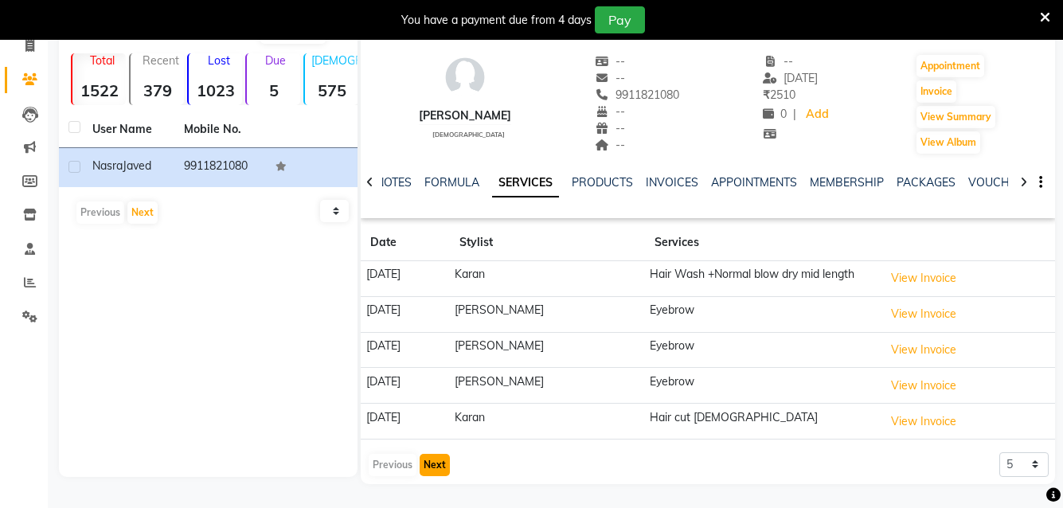
click at [436, 465] on button "Next" at bounding box center [435, 465] width 30 height 22
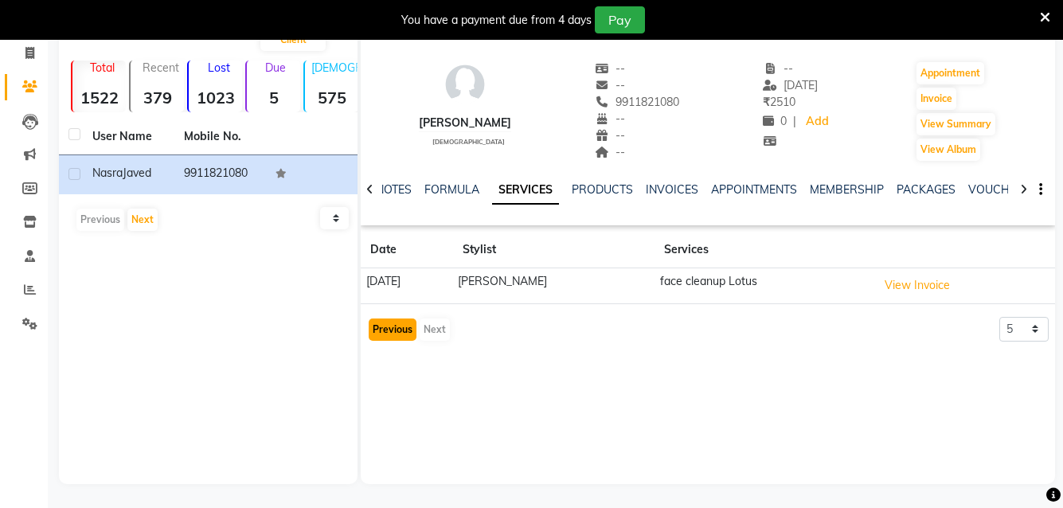
click at [397, 334] on button "Previous" at bounding box center [393, 330] width 48 height 22
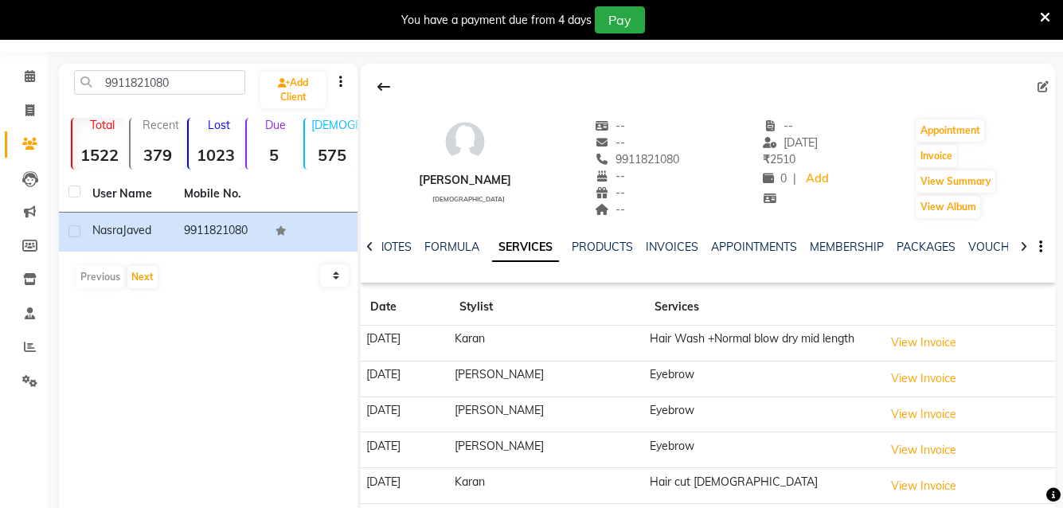
scroll to position [0, 0]
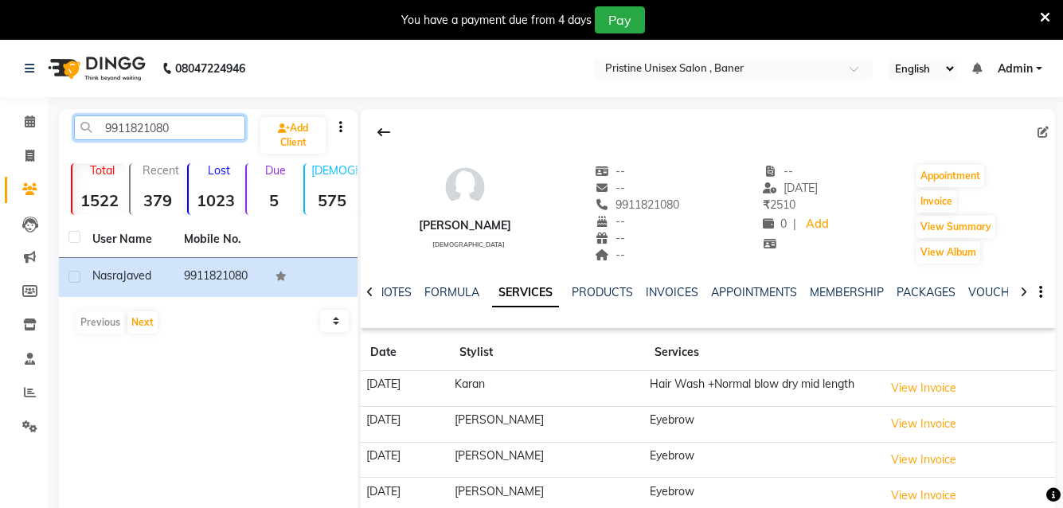
click at [202, 137] on input "9911821080" at bounding box center [159, 127] width 171 height 25
type input "9"
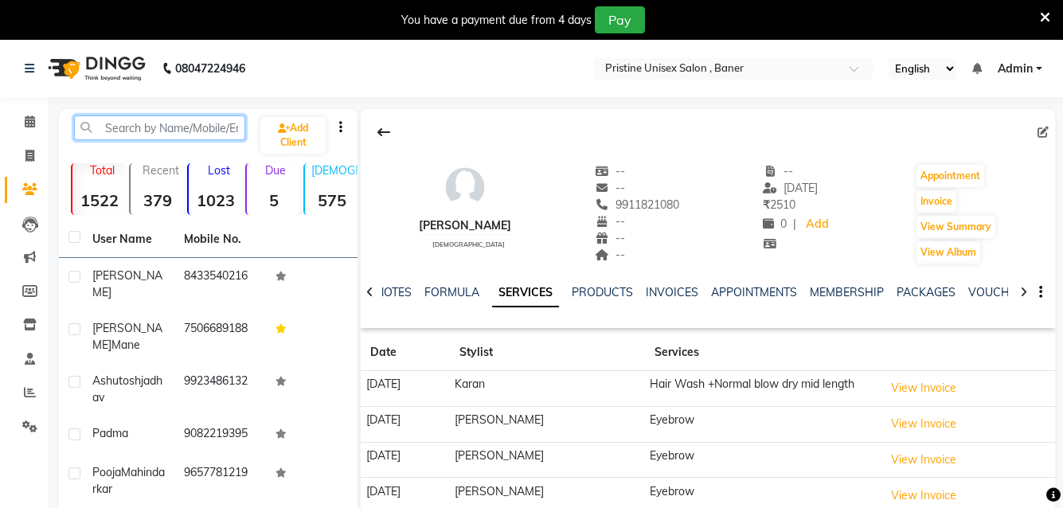
paste input "9011090206"
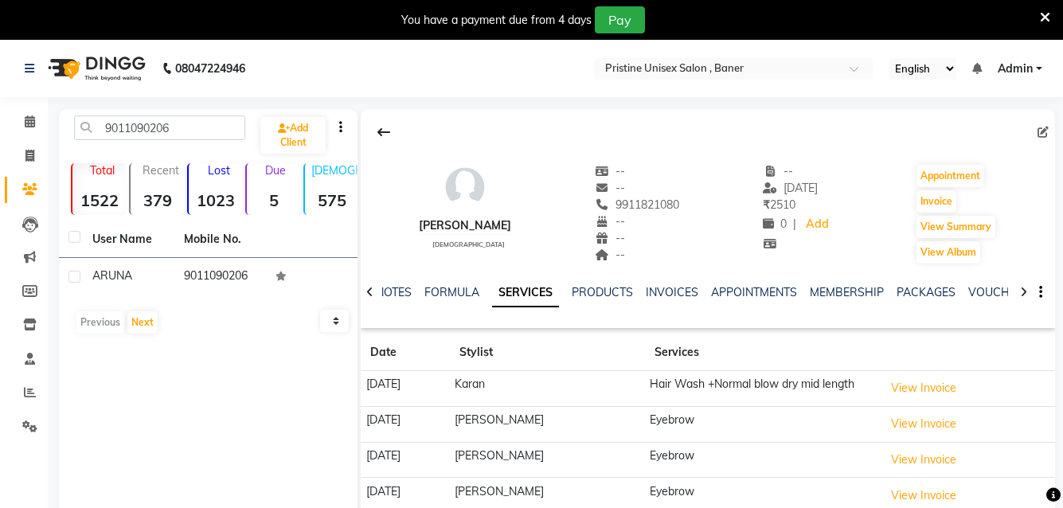
click at [217, 272] on td "9011090206" at bounding box center [220, 277] width 92 height 39
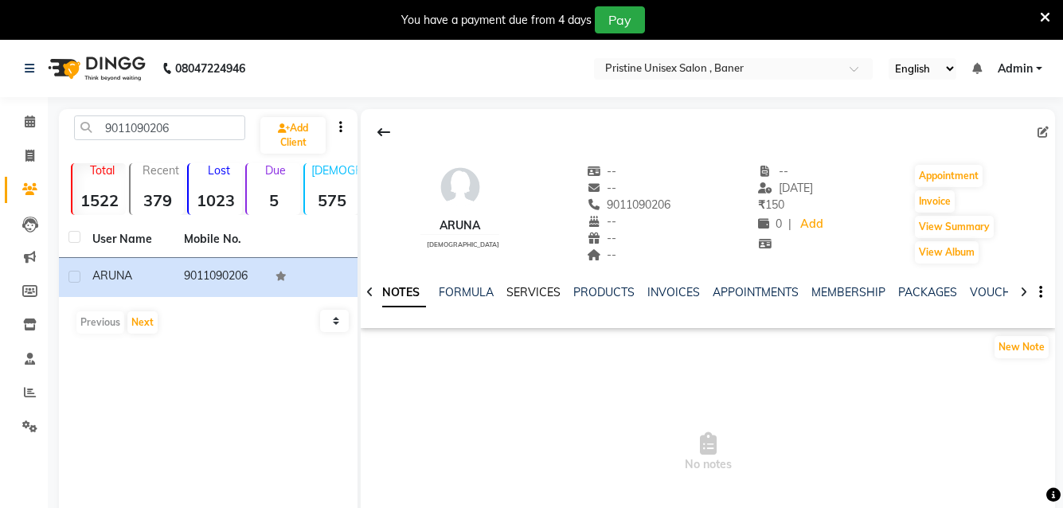
click at [527, 290] on link "SERVICES" at bounding box center [534, 292] width 54 height 14
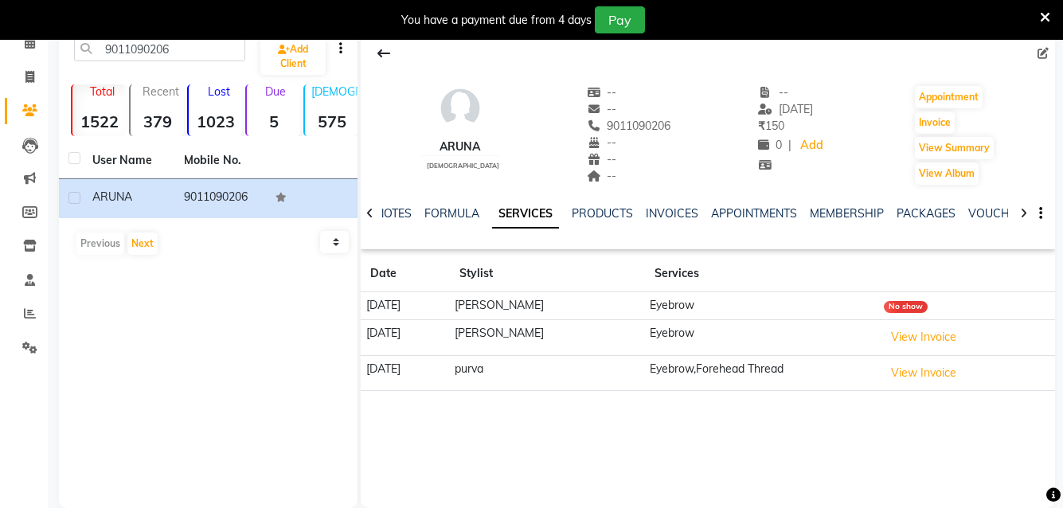
scroll to position [103, 0]
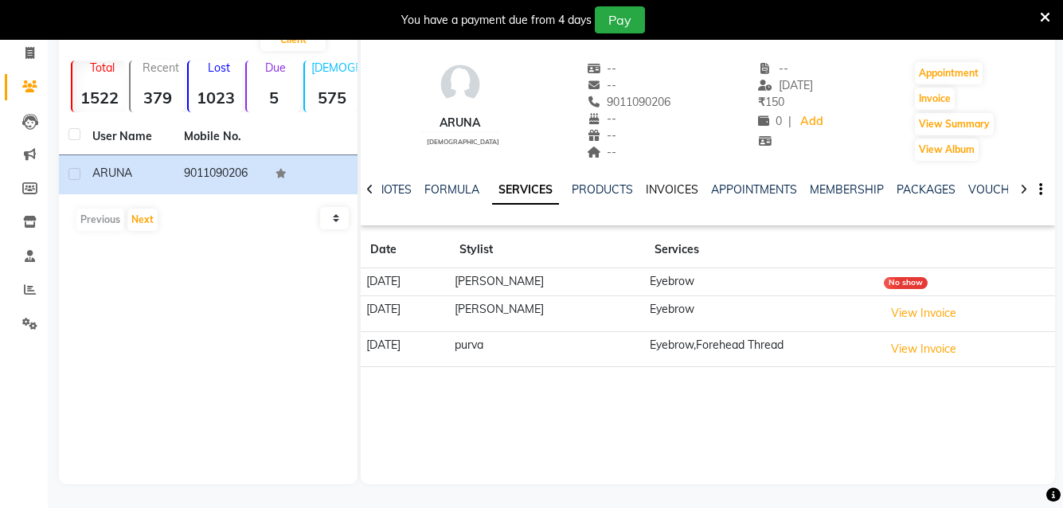
click at [667, 186] on link "INVOICES" at bounding box center [672, 189] width 53 height 14
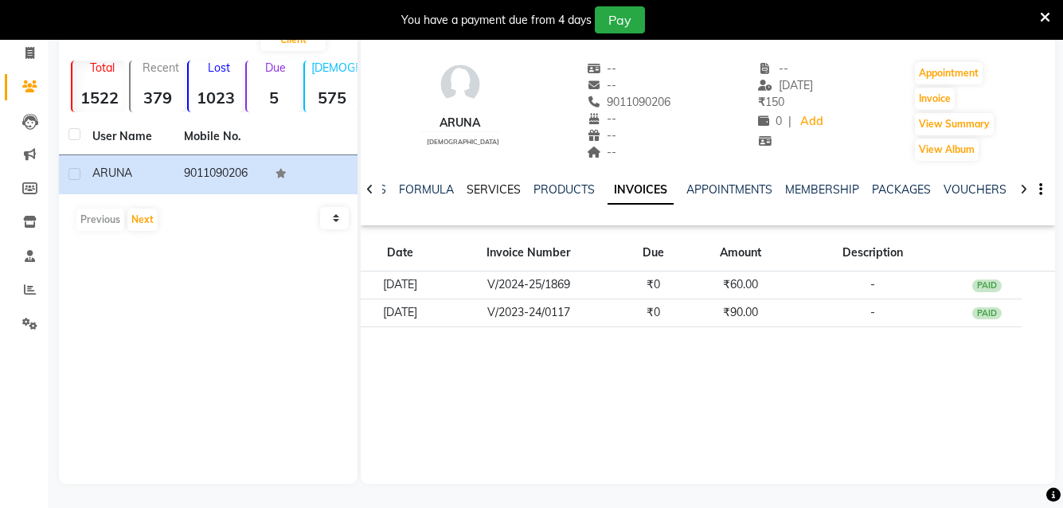
click at [479, 186] on link "SERVICES" at bounding box center [494, 189] width 54 height 14
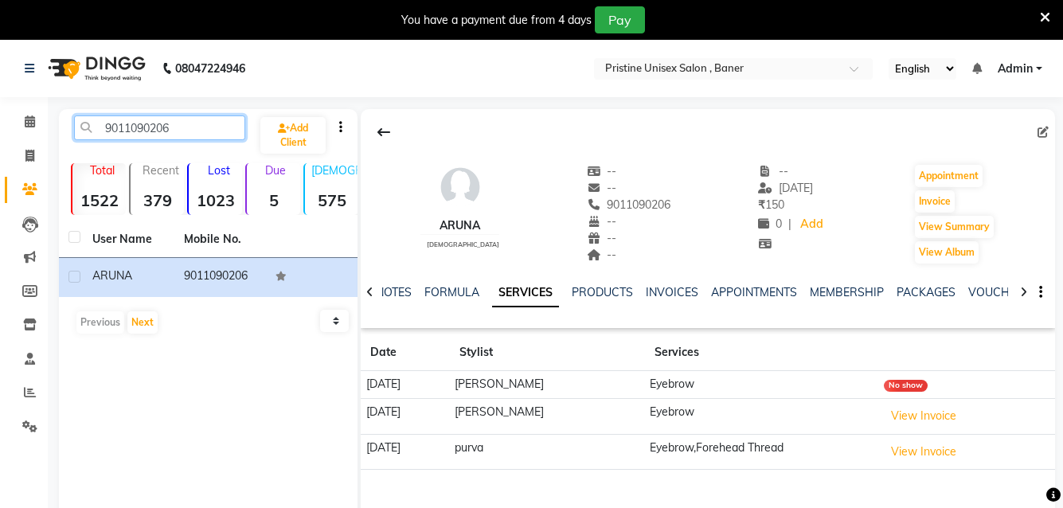
click at [184, 123] on input "9011090206" at bounding box center [159, 127] width 171 height 25
type input "9"
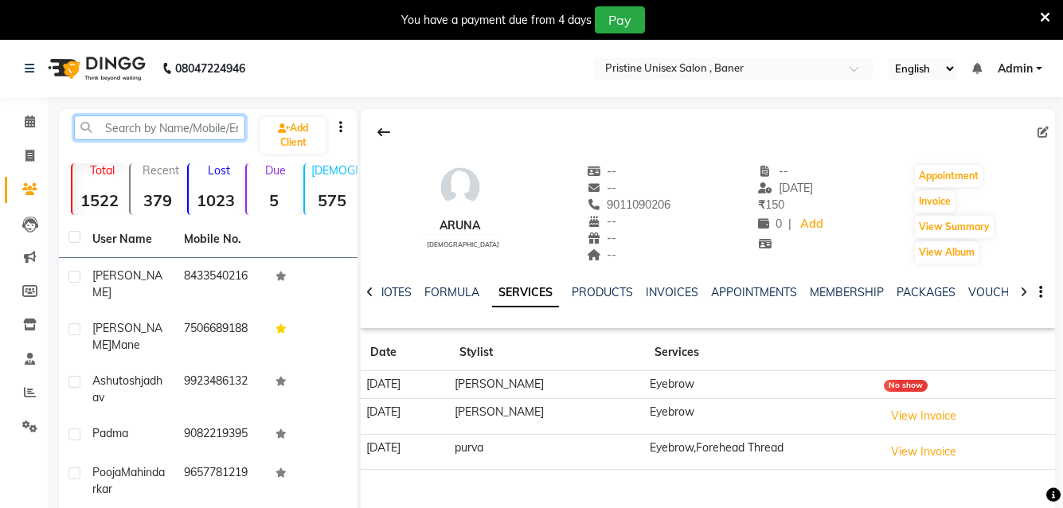
paste input "9975021335"
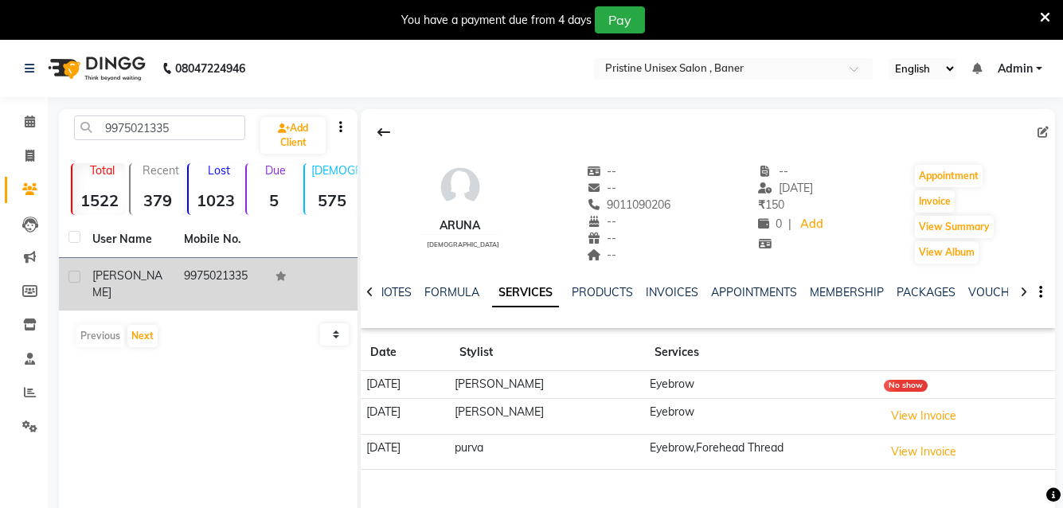
click at [170, 284] on td "[PERSON_NAME]" at bounding box center [129, 284] width 92 height 53
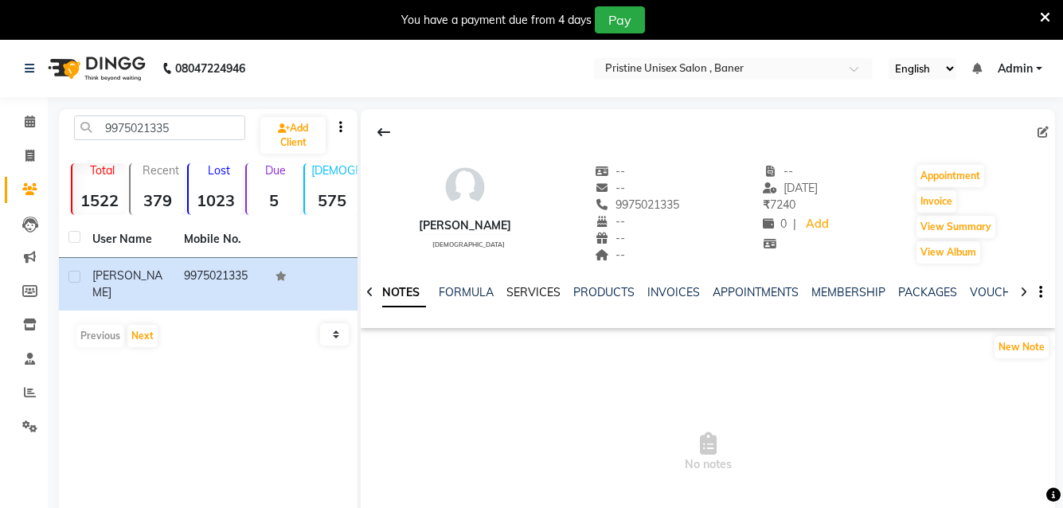
click at [516, 288] on link "SERVICES" at bounding box center [534, 292] width 54 height 14
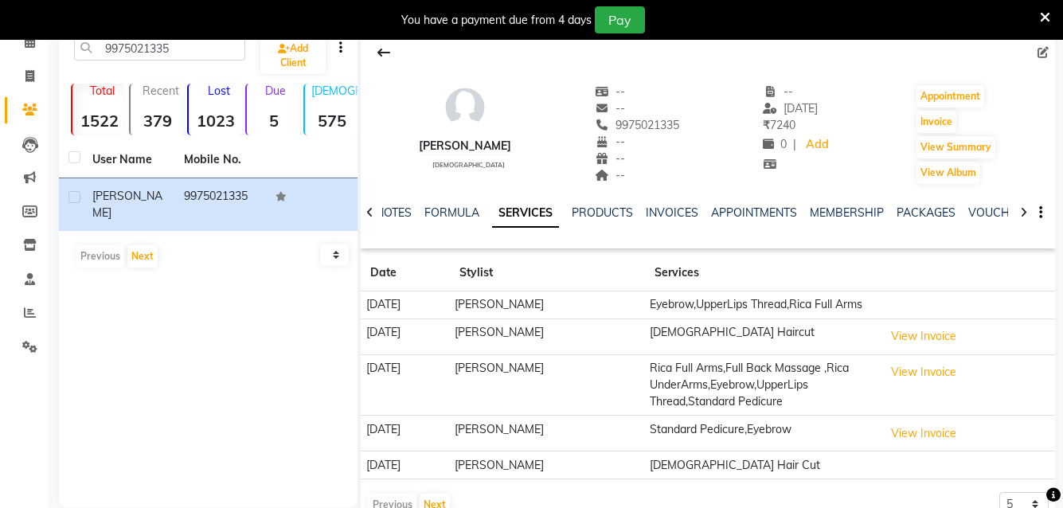
scroll to position [119, 0]
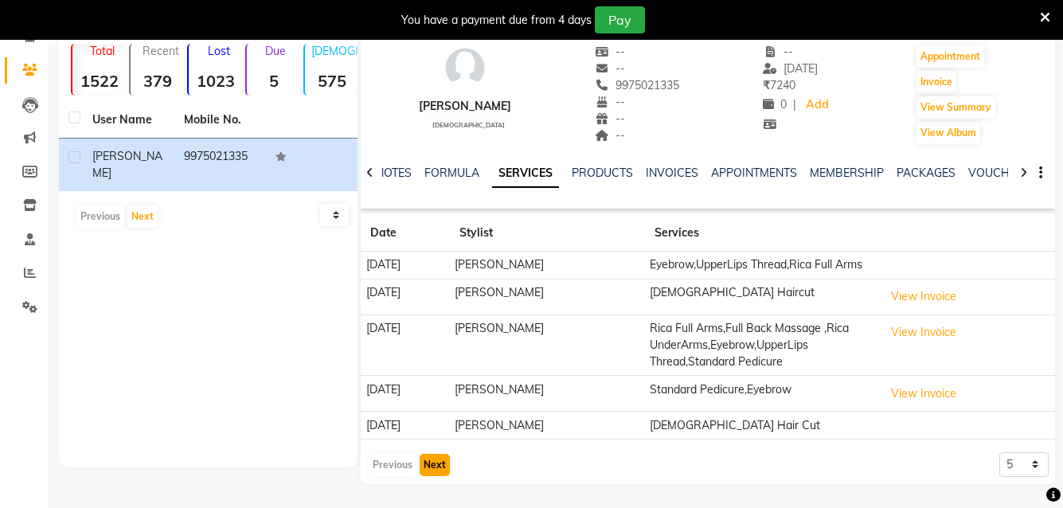
click at [436, 462] on button "Next" at bounding box center [435, 465] width 30 height 22
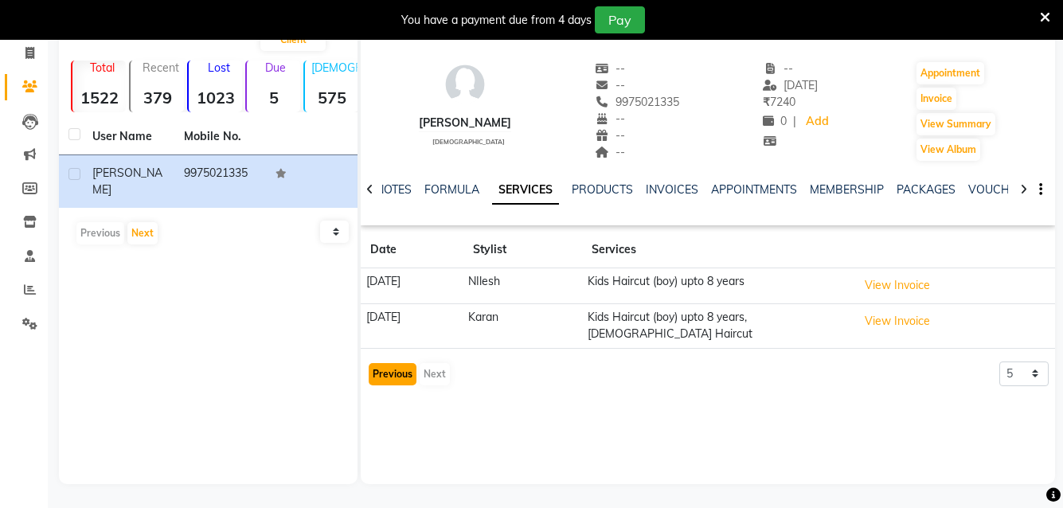
click at [395, 371] on button "Previous" at bounding box center [393, 374] width 48 height 22
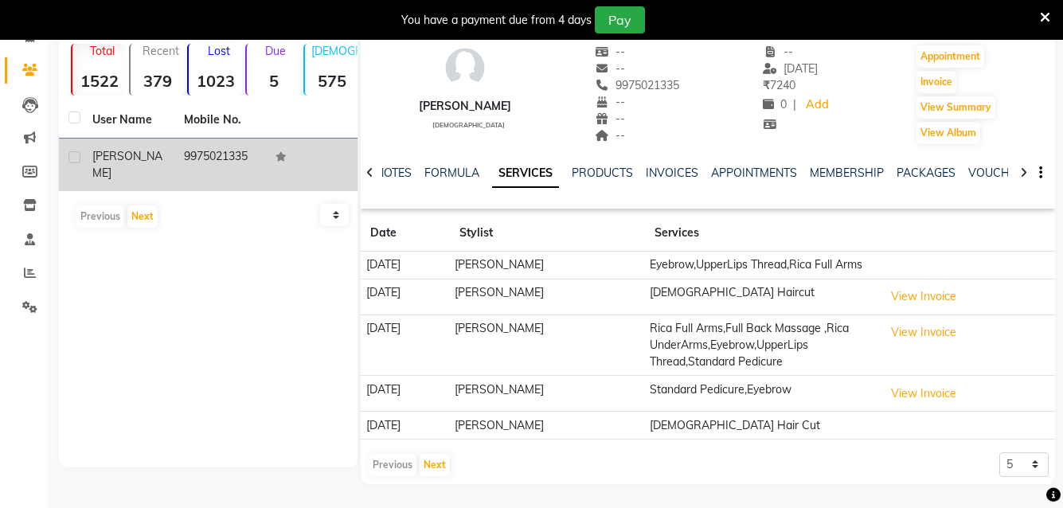
scroll to position [0, 0]
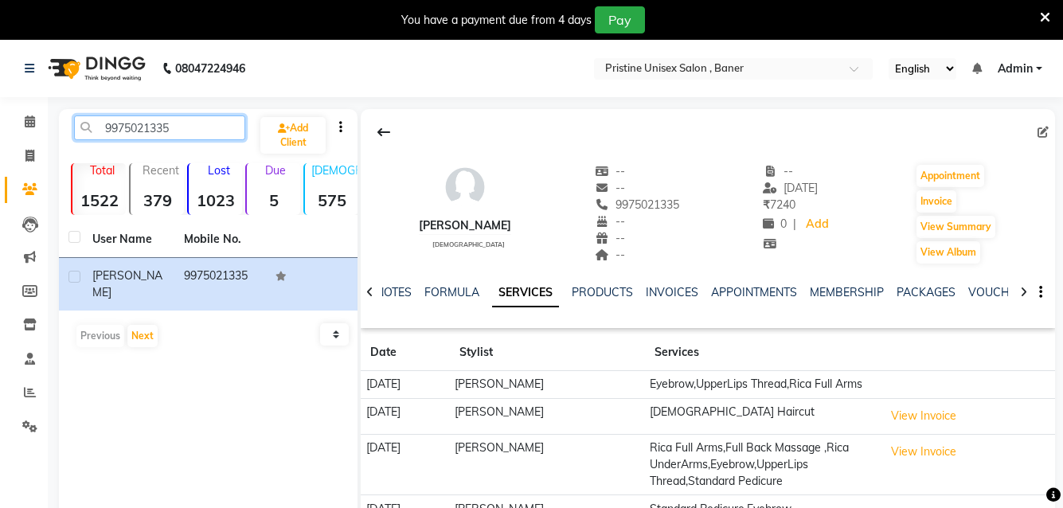
click at [233, 131] on input "9975021335" at bounding box center [159, 127] width 171 height 25
type input "9"
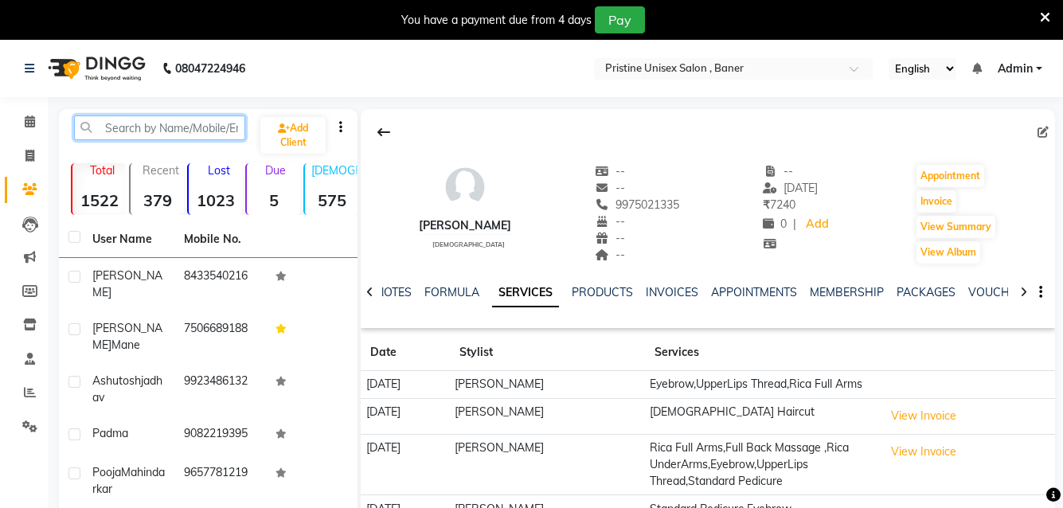
paste input "6360888162"
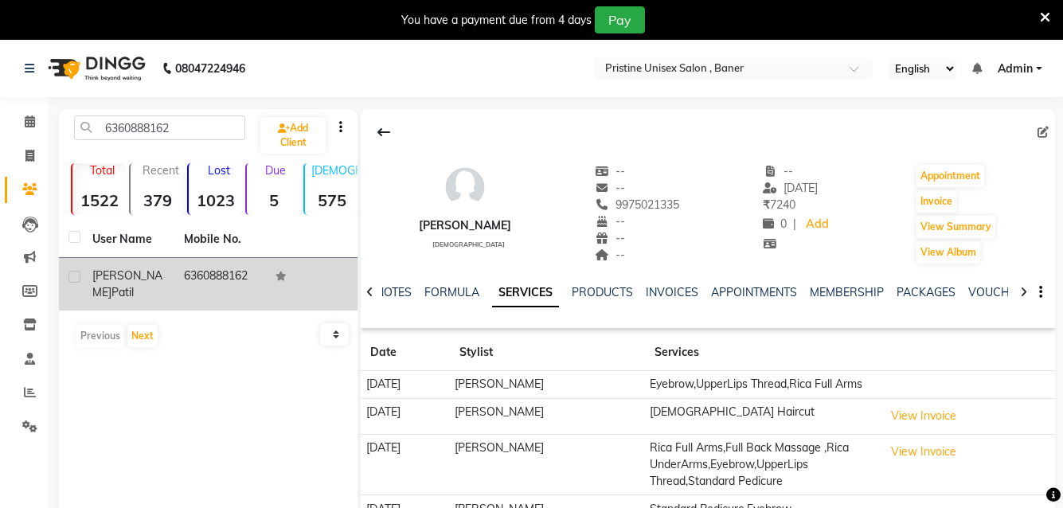
click at [190, 284] on td "6360888162" at bounding box center [220, 284] width 92 height 53
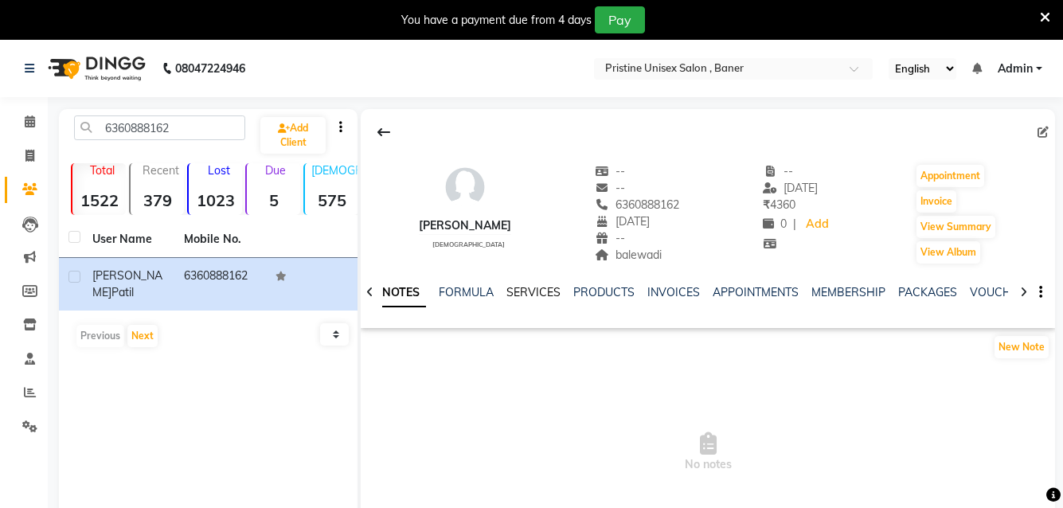
click at [535, 296] on link "SERVICES" at bounding box center [534, 292] width 54 height 14
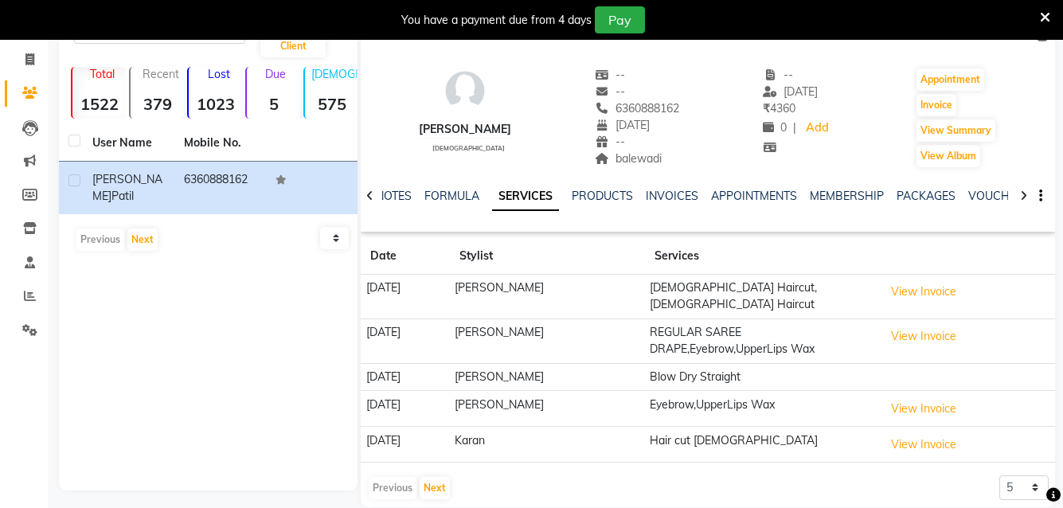
scroll to position [111, 0]
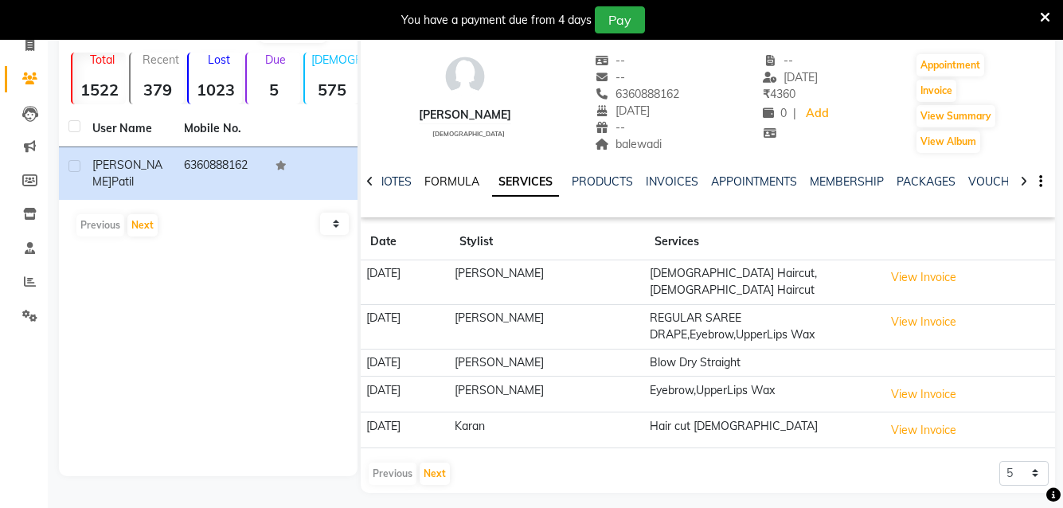
click at [446, 187] on link "FORMULA" at bounding box center [452, 181] width 55 height 14
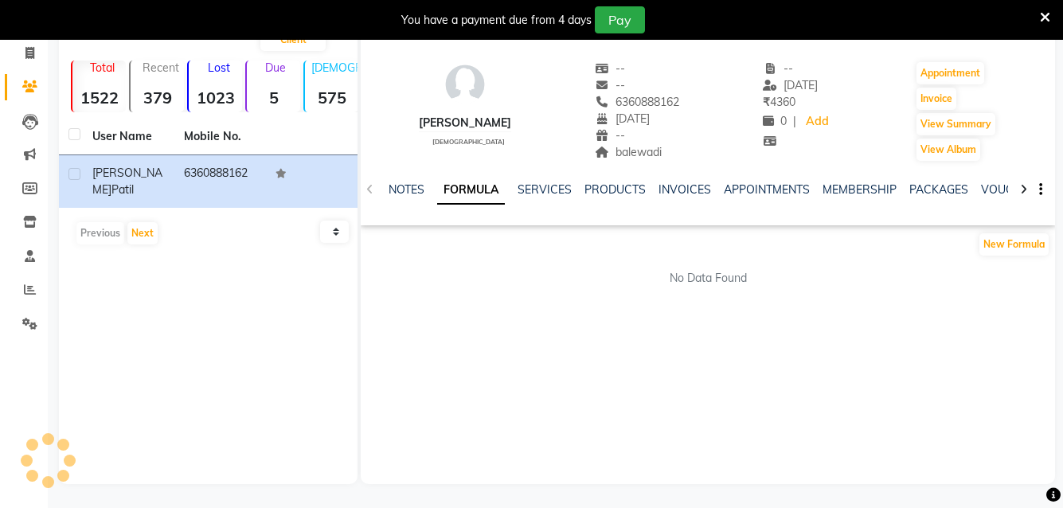
scroll to position [103, 0]
click at [550, 190] on link "SERVICES" at bounding box center [545, 189] width 54 height 14
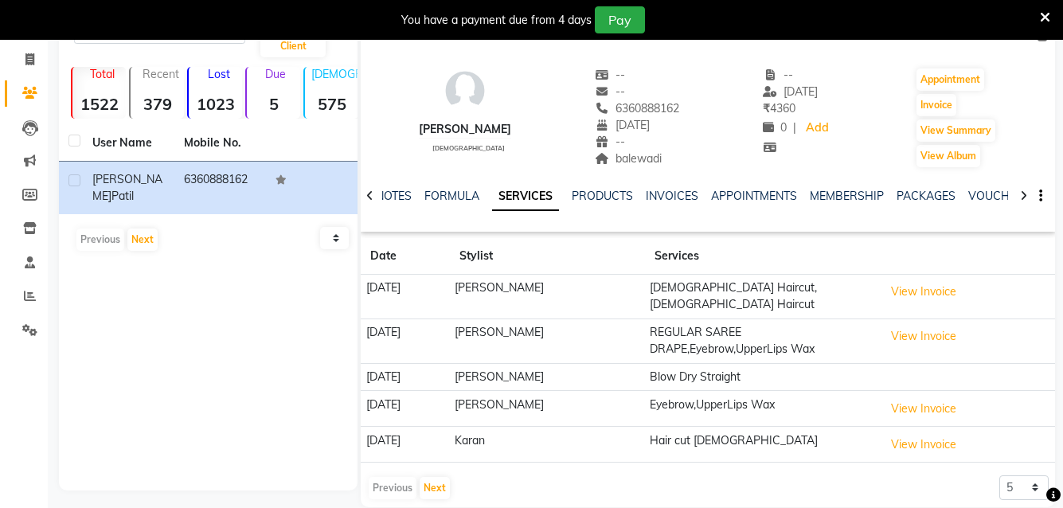
scroll to position [111, 0]
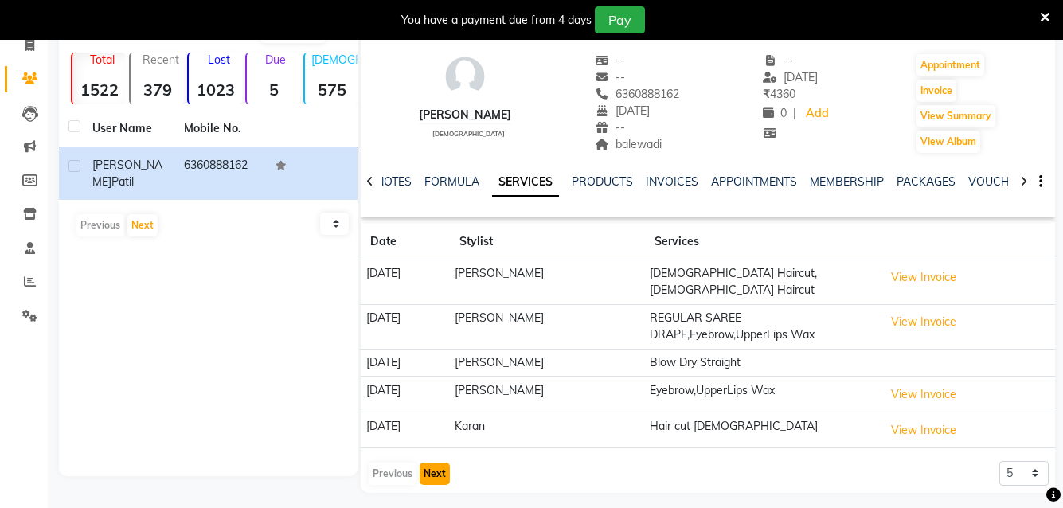
click at [430, 464] on button "Next" at bounding box center [435, 474] width 30 height 22
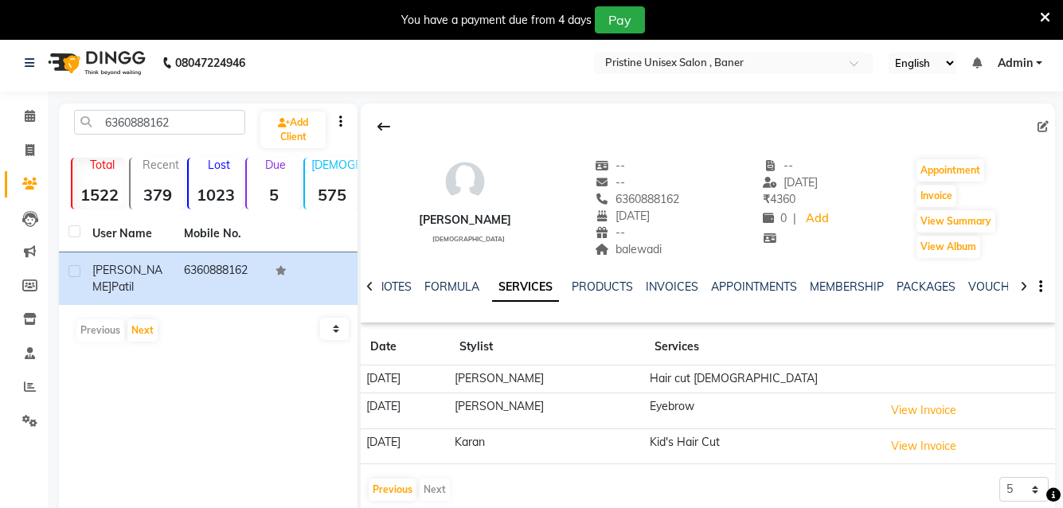
scroll to position [0, 0]
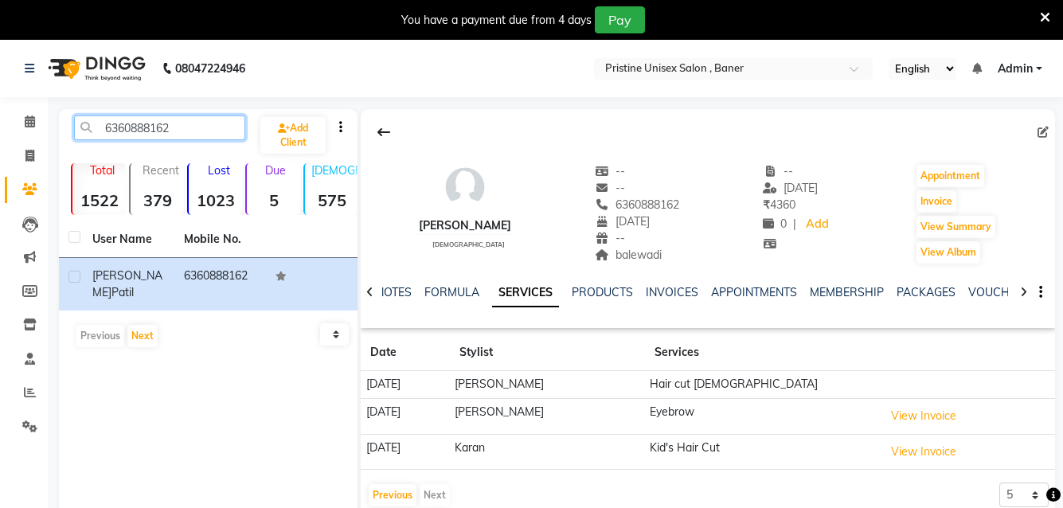
click at [179, 130] on input "6360888162" at bounding box center [159, 127] width 171 height 25
type input "6"
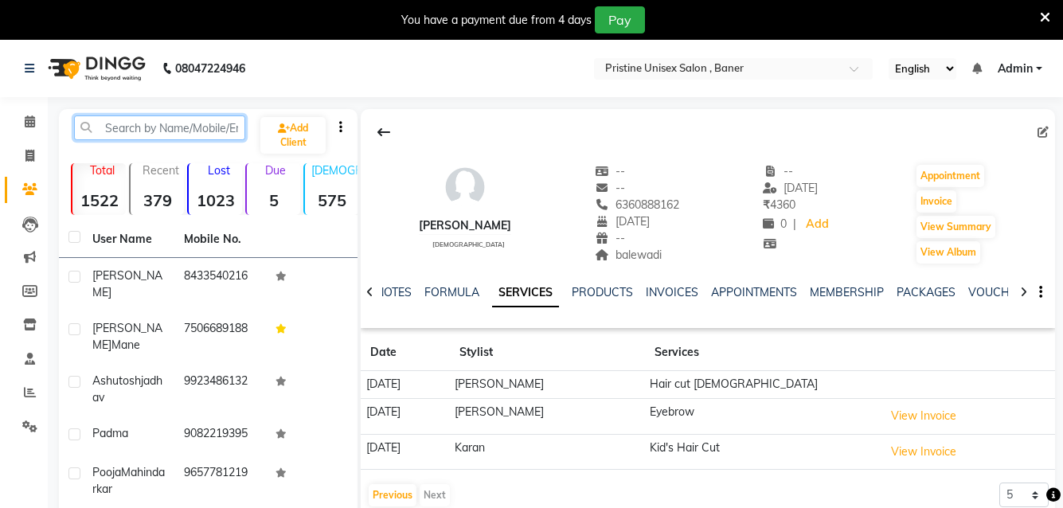
paste input "7410094422"
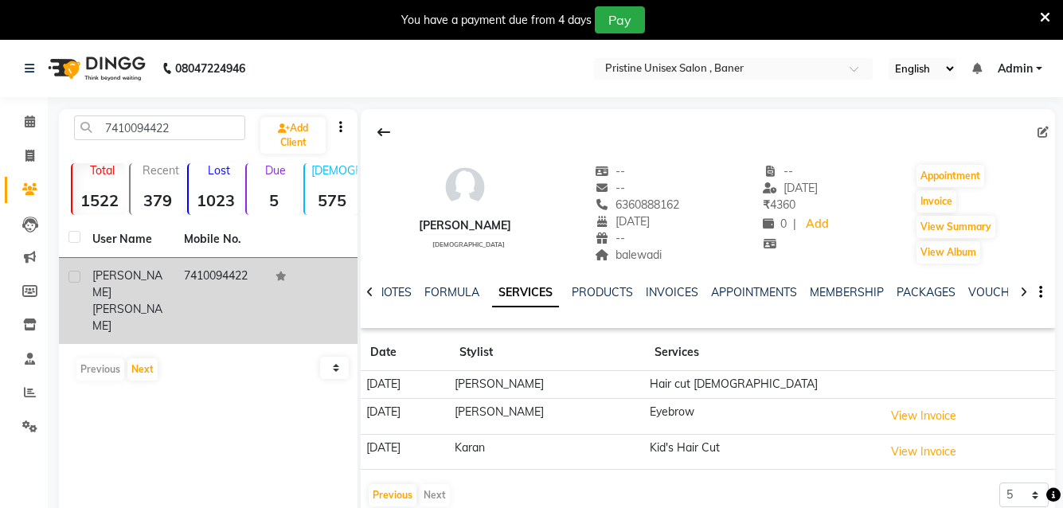
click at [216, 282] on td "7410094422" at bounding box center [220, 301] width 92 height 86
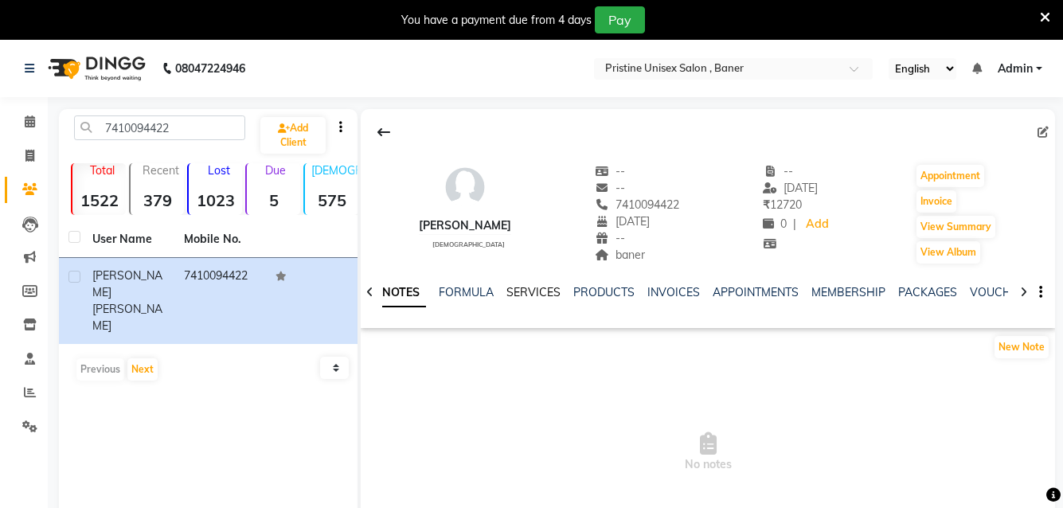
click at [550, 292] on link "SERVICES" at bounding box center [534, 292] width 54 height 14
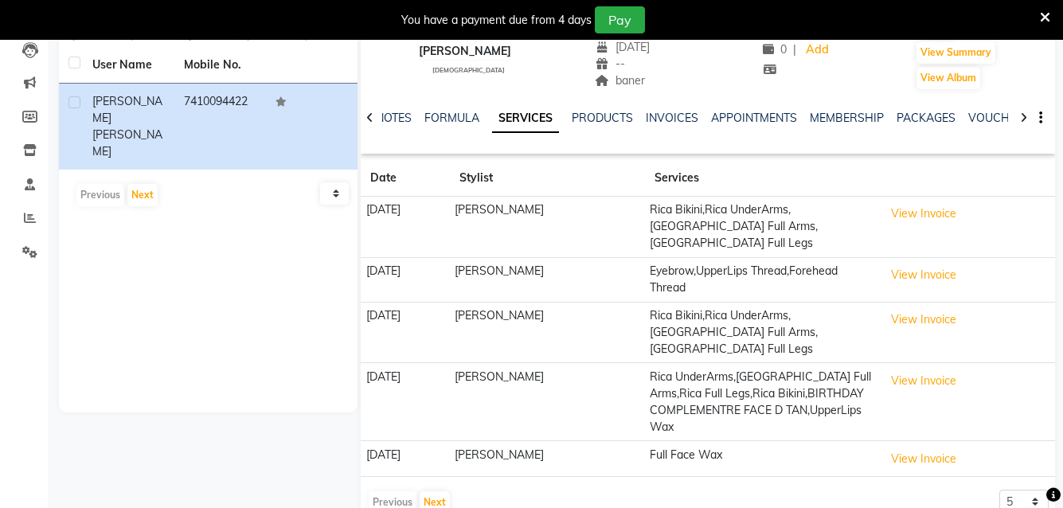
scroll to position [178, 0]
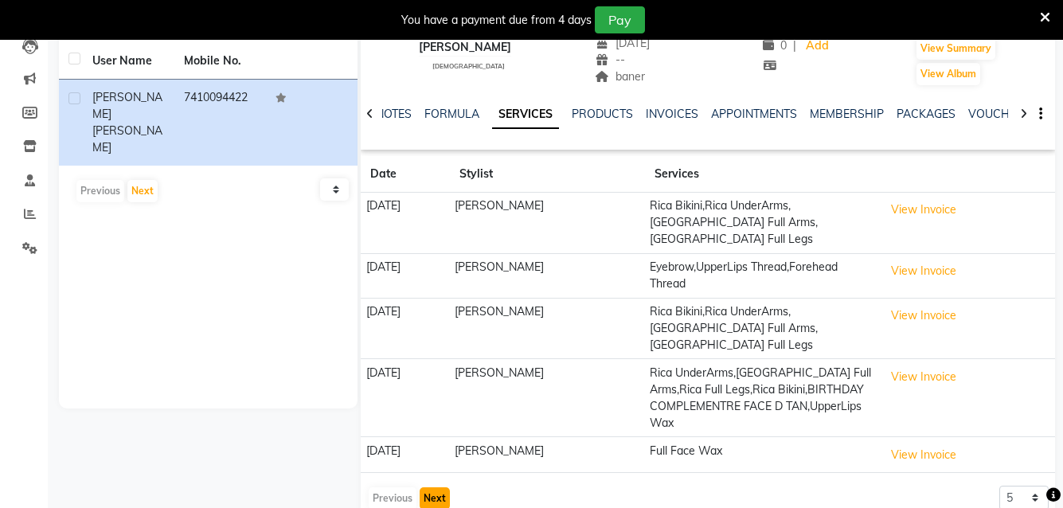
click at [433, 487] on button "Next" at bounding box center [435, 498] width 30 height 22
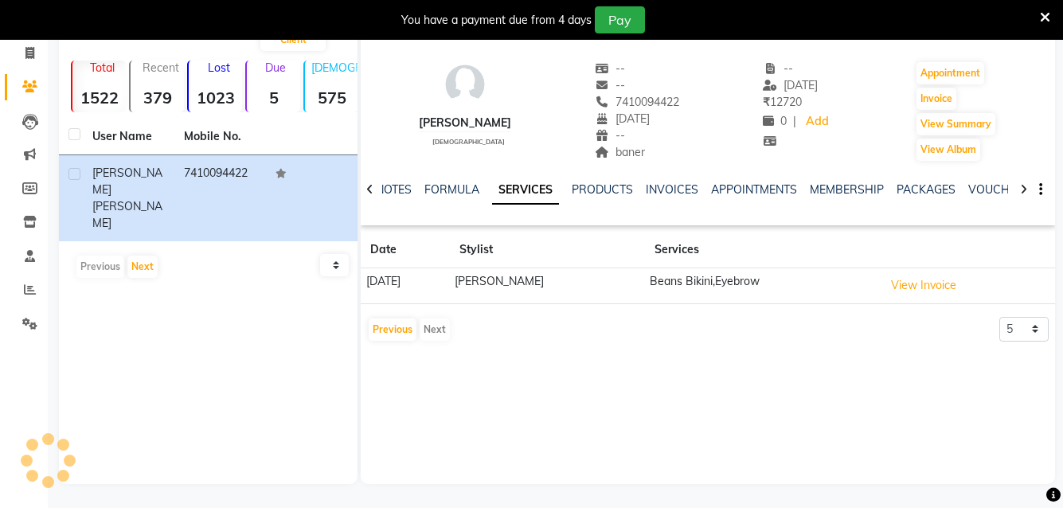
scroll to position [103, 0]
click at [382, 331] on button "Previous" at bounding box center [393, 330] width 48 height 22
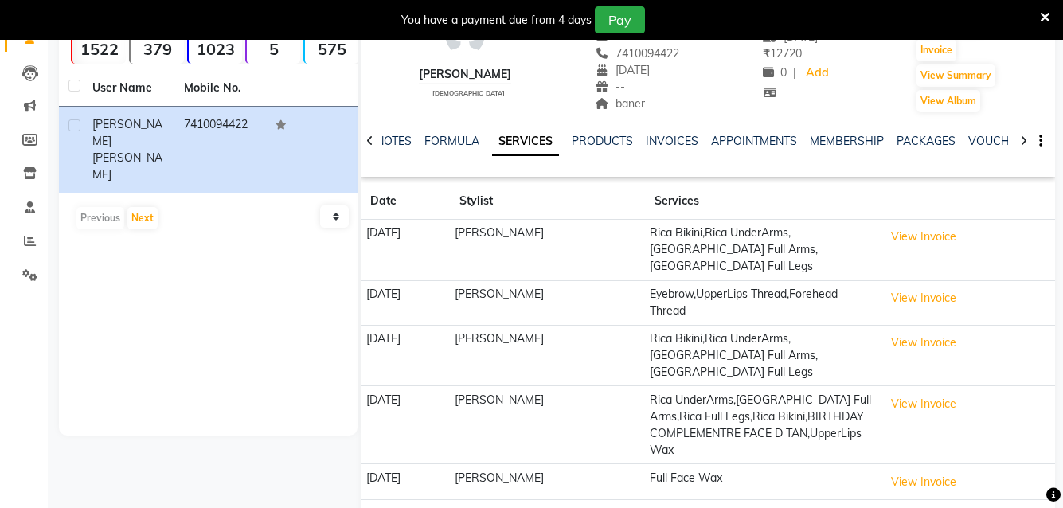
scroll to position [159, 0]
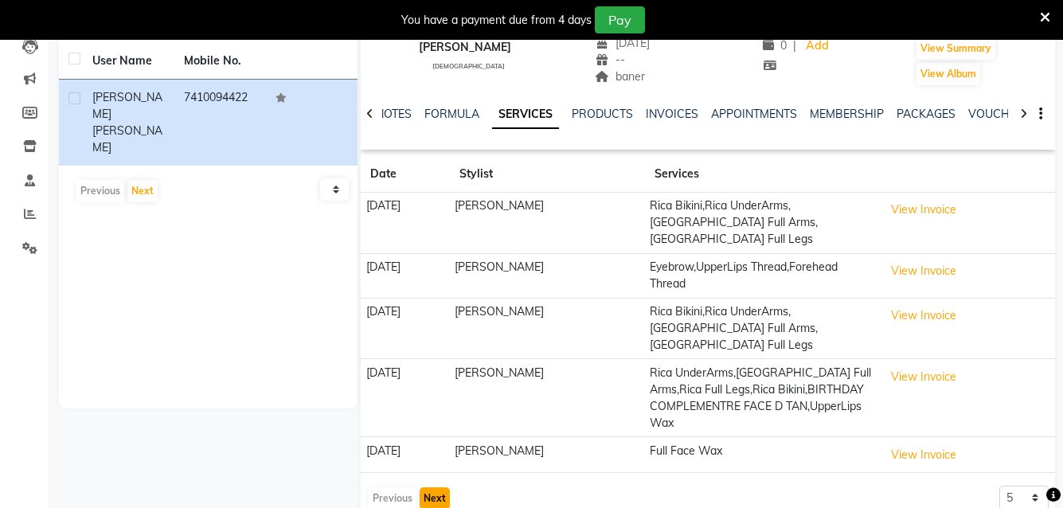
click at [431, 487] on button "Next" at bounding box center [435, 498] width 30 height 22
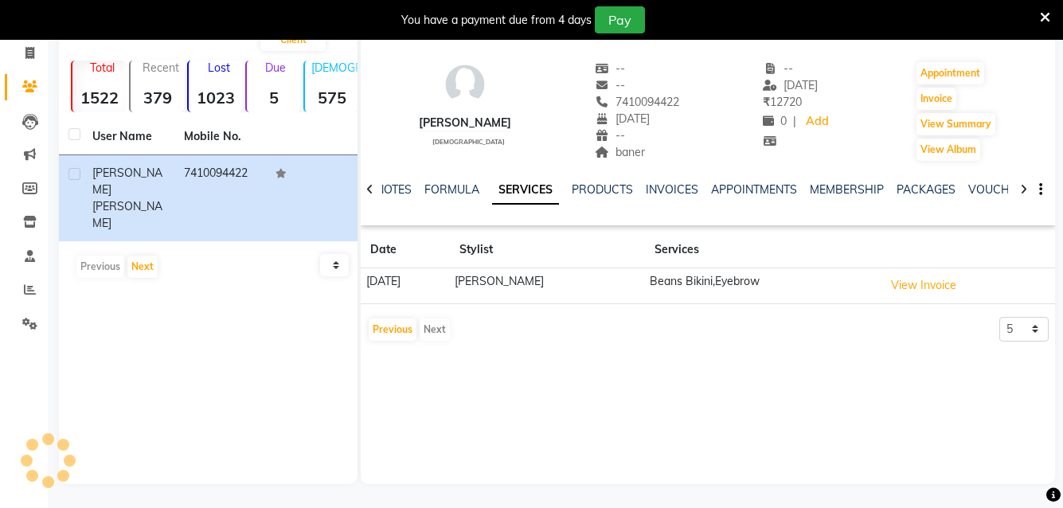
scroll to position [103, 0]
click at [387, 330] on button "Previous" at bounding box center [393, 330] width 48 height 22
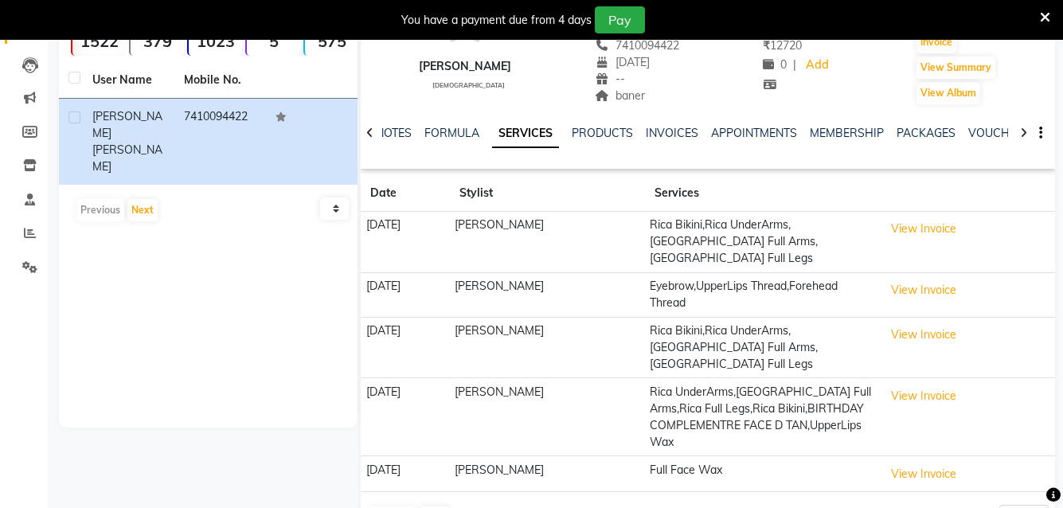
scroll to position [0, 0]
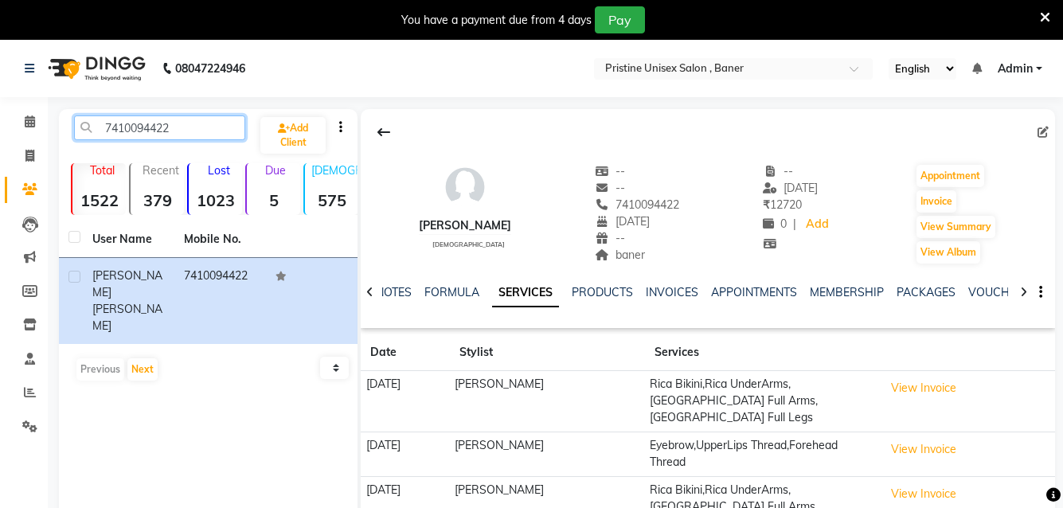
click at [194, 135] on input "7410094422" at bounding box center [159, 127] width 171 height 25
type input "7"
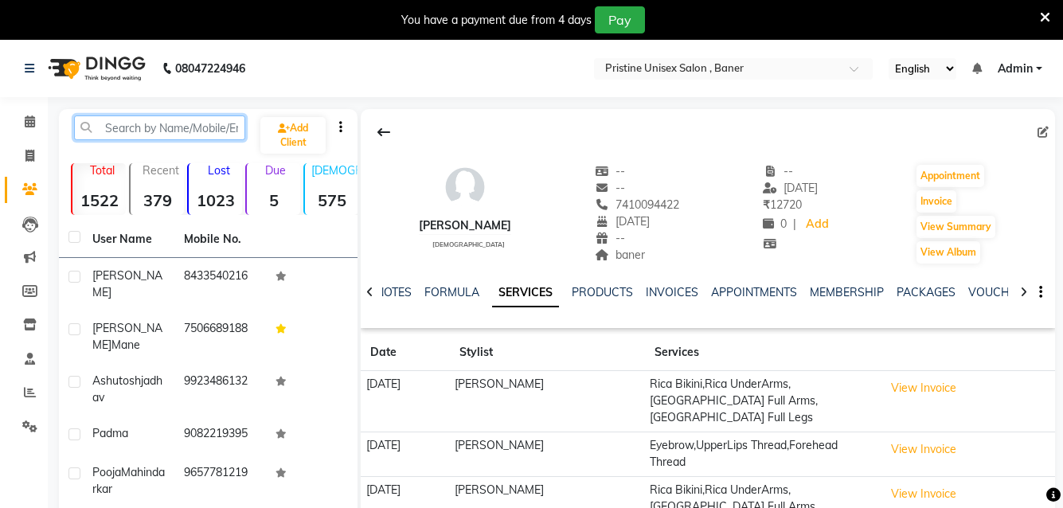
paste input "7741977073"
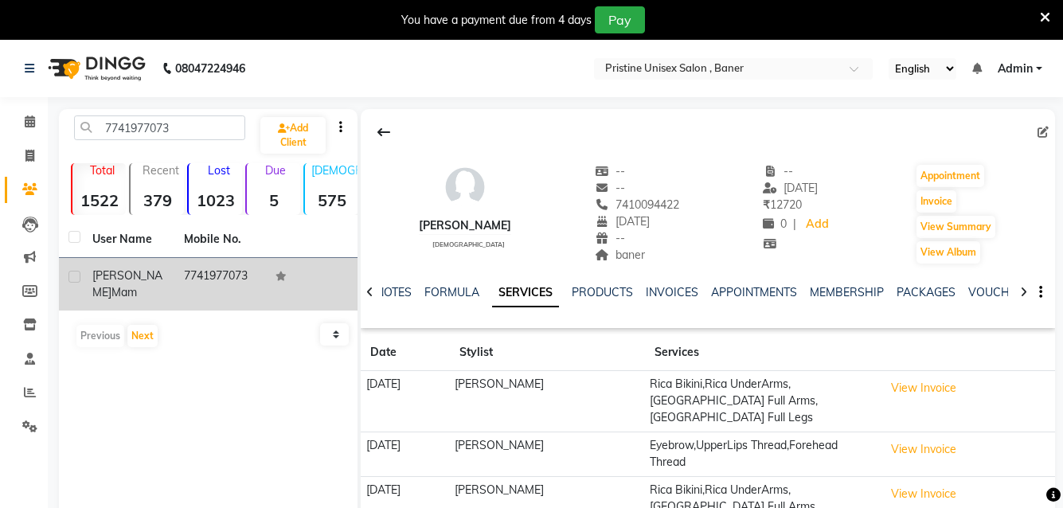
click at [211, 272] on td "7741977073" at bounding box center [220, 284] width 92 height 53
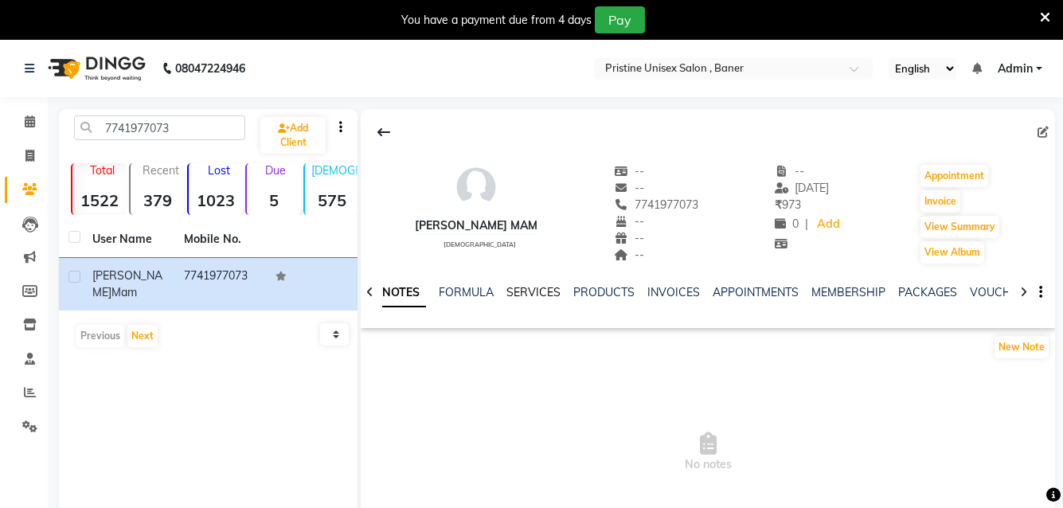
click at [530, 293] on link "SERVICES" at bounding box center [534, 292] width 54 height 14
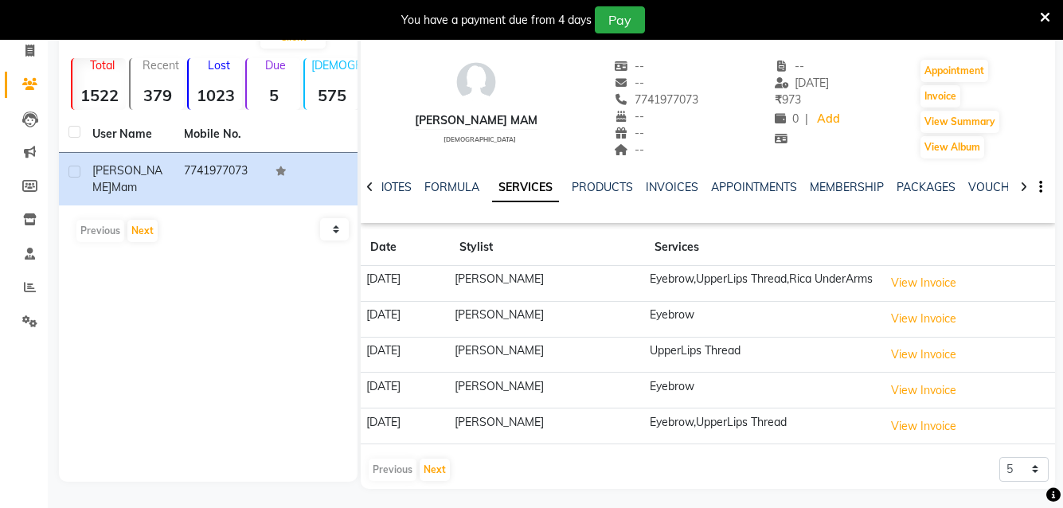
scroll to position [119, 0]
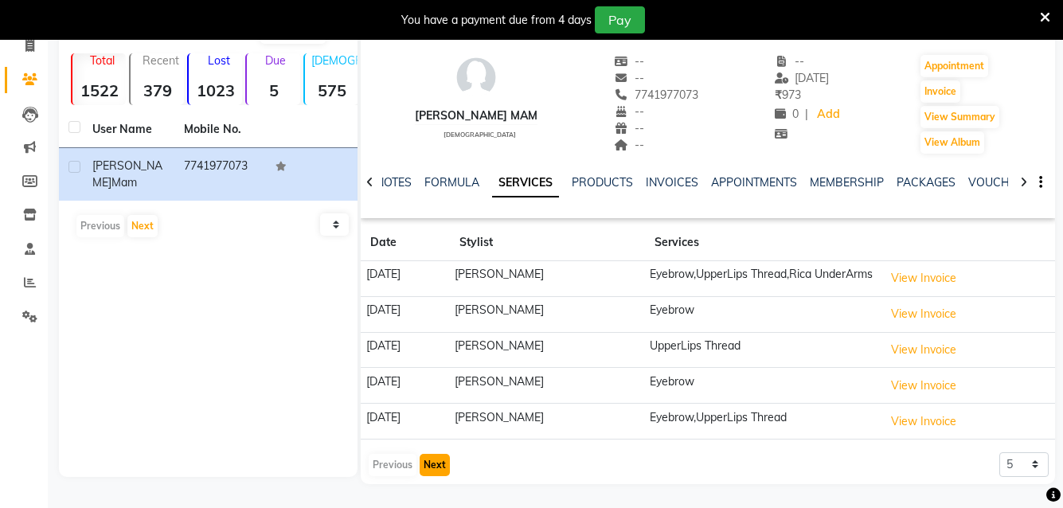
click at [432, 467] on button "Next" at bounding box center [435, 465] width 30 height 22
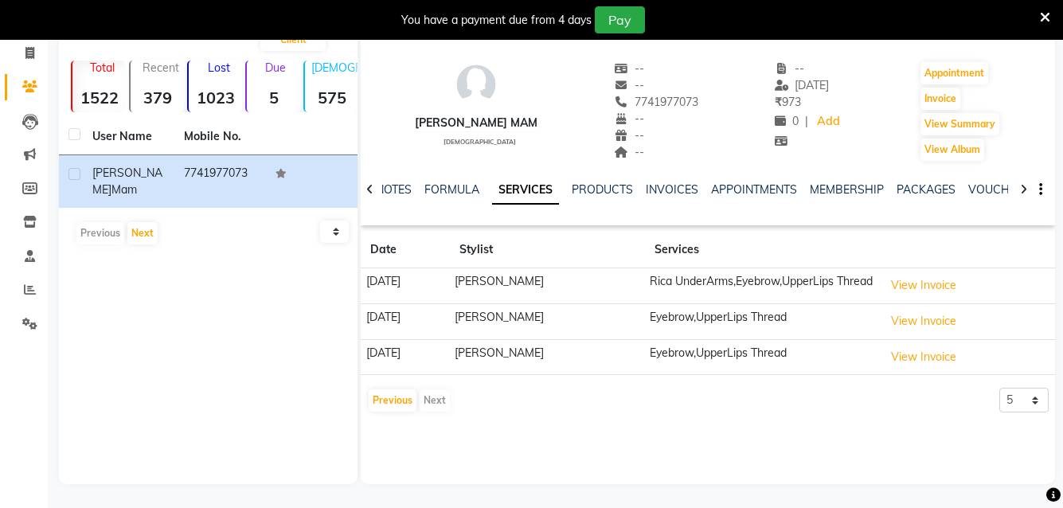
click at [430, 406] on div "Previous Next" at bounding box center [409, 400] width 84 height 25
click at [378, 397] on button "Previous" at bounding box center [393, 400] width 48 height 22
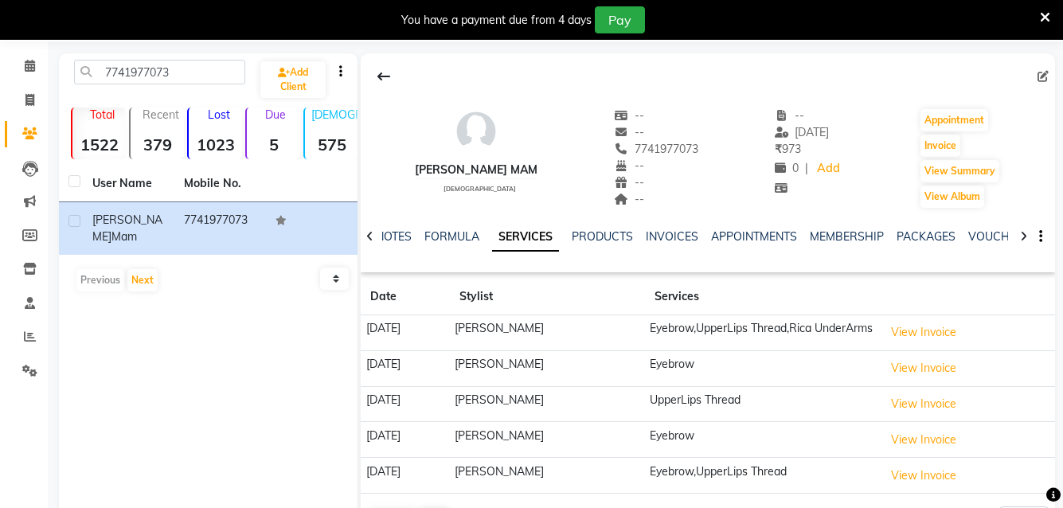
scroll to position [0, 0]
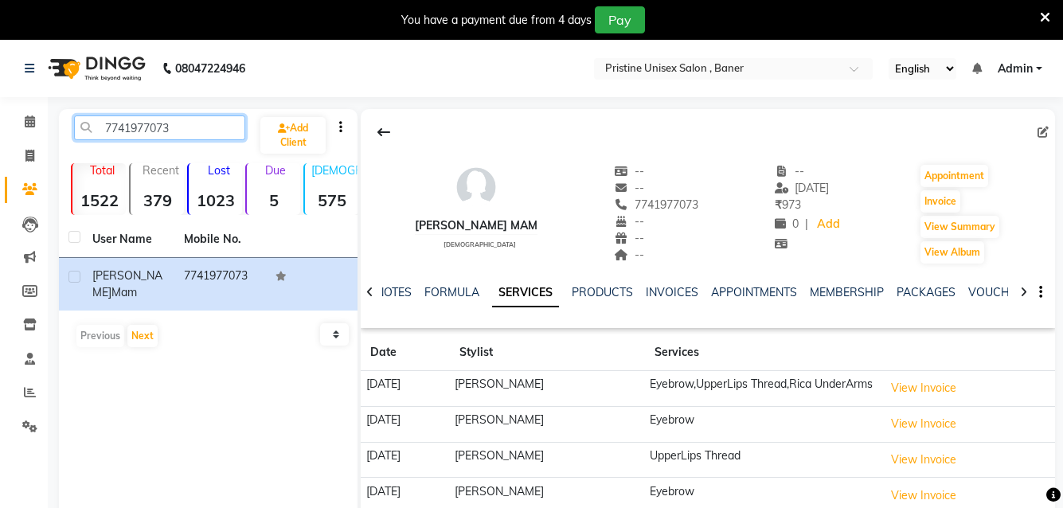
click at [200, 132] on input "7741977073" at bounding box center [159, 127] width 171 height 25
type input "7"
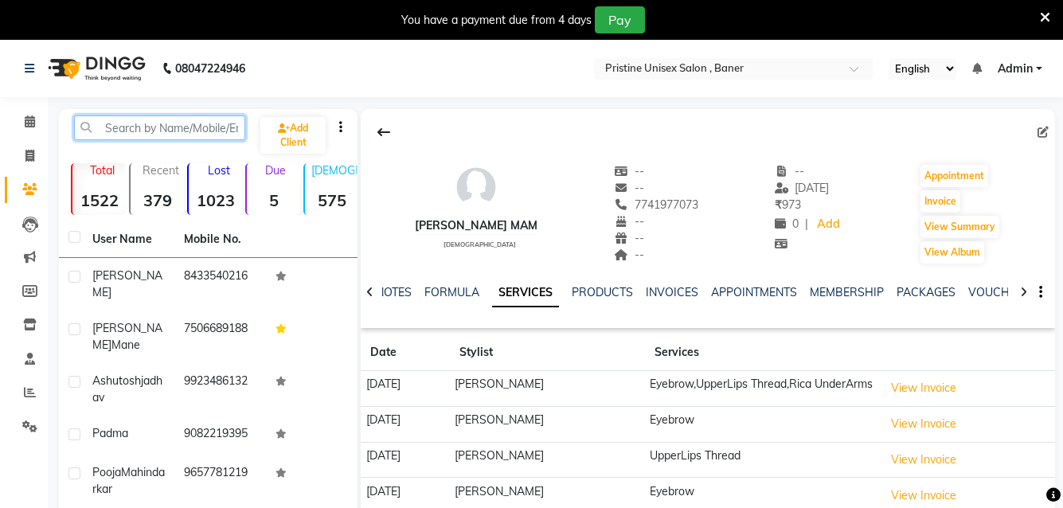
paste input "9899519943"
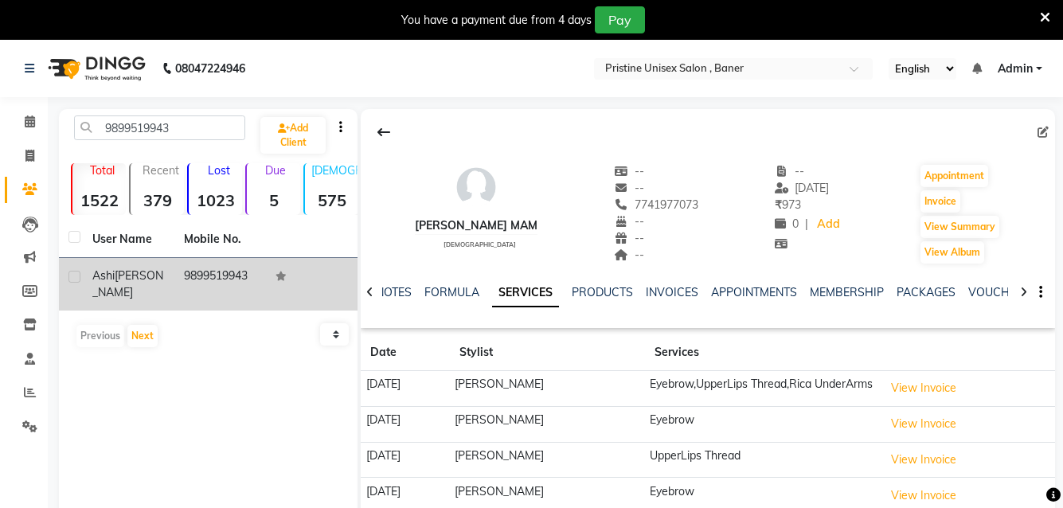
click at [197, 288] on td "9899519943" at bounding box center [220, 284] width 92 height 53
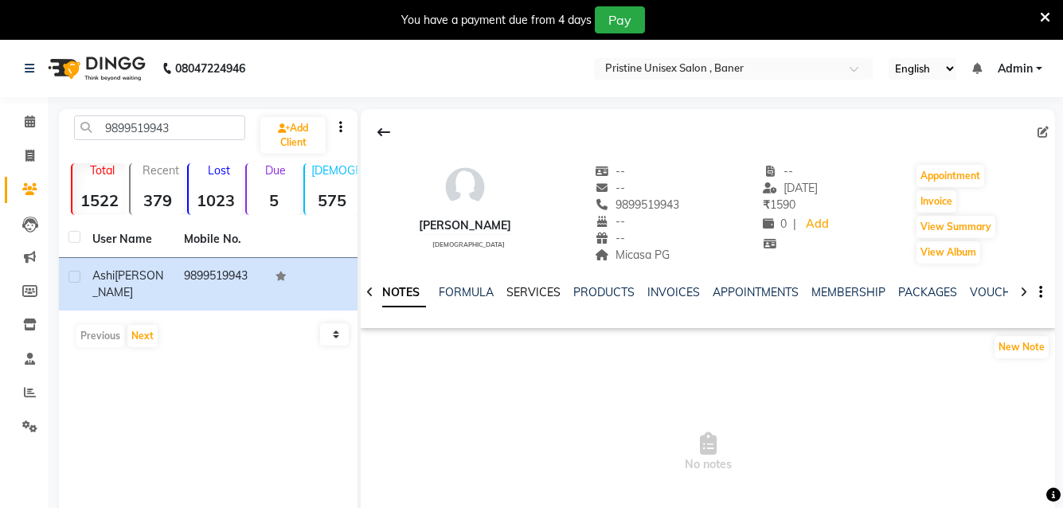
click at [520, 287] on link "SERVICES" at bounding box center [534, 292] width 54 height 14
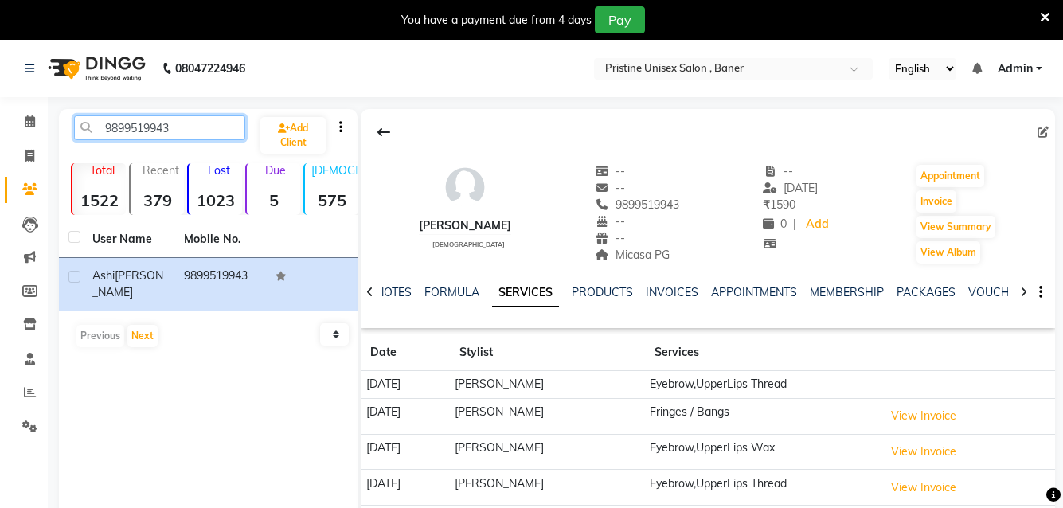
click at [224, 137] on input "9899519943" at bounding box center [159, 127] width 171 height 25
type input "9"
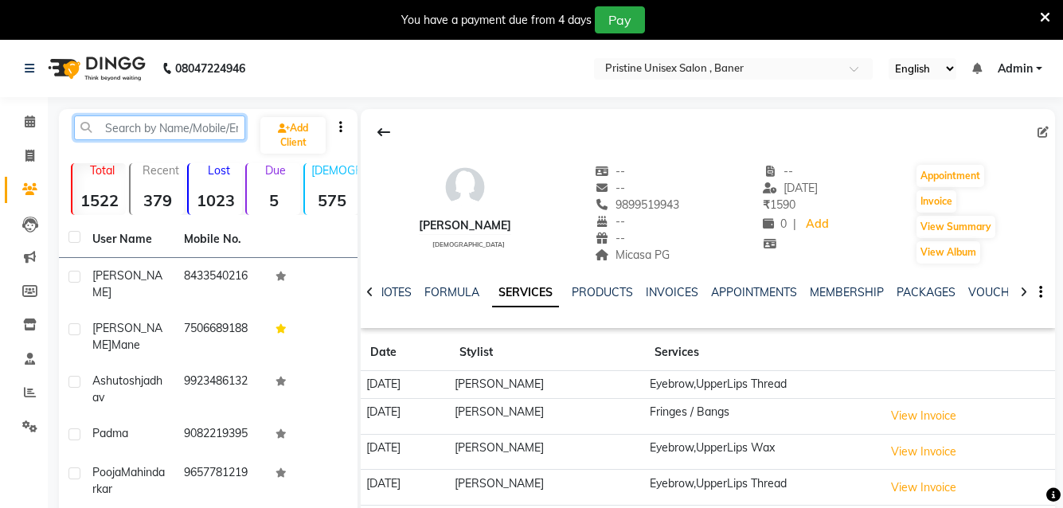
paste input "8433510429"
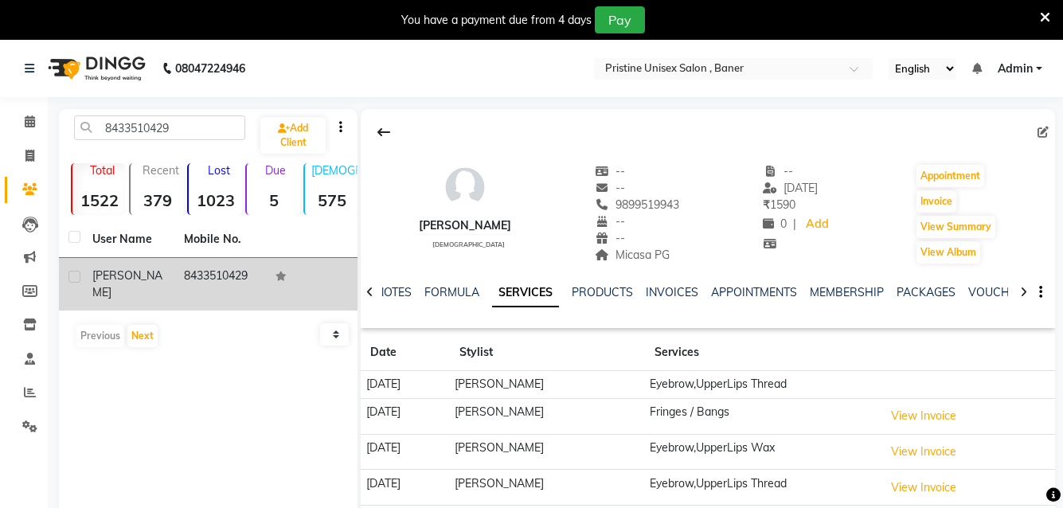
click at [233, 273] on td "8433510429" at bounding box center [220, 284] width 92 height 53
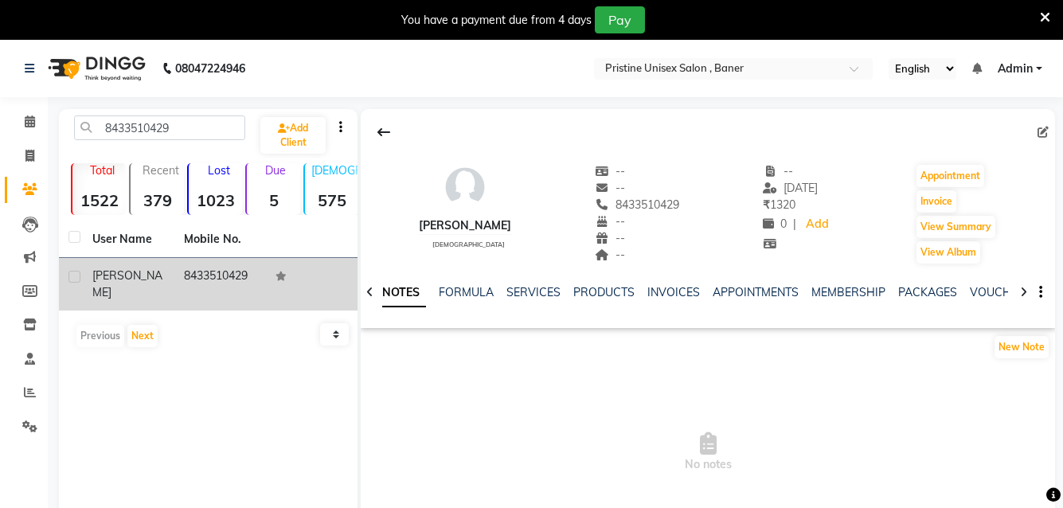
click at [177, 291] on td "8433510429" at bounding box center [220, 284] width 92 height 53
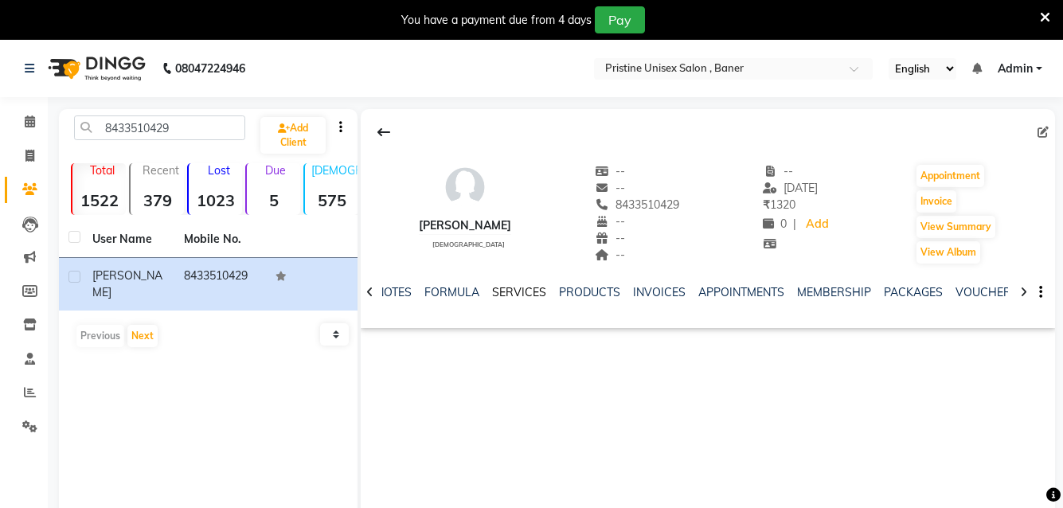
click at [522, 296] on link "SERVICES" at bounding box center [519, 292] width 54 height 14
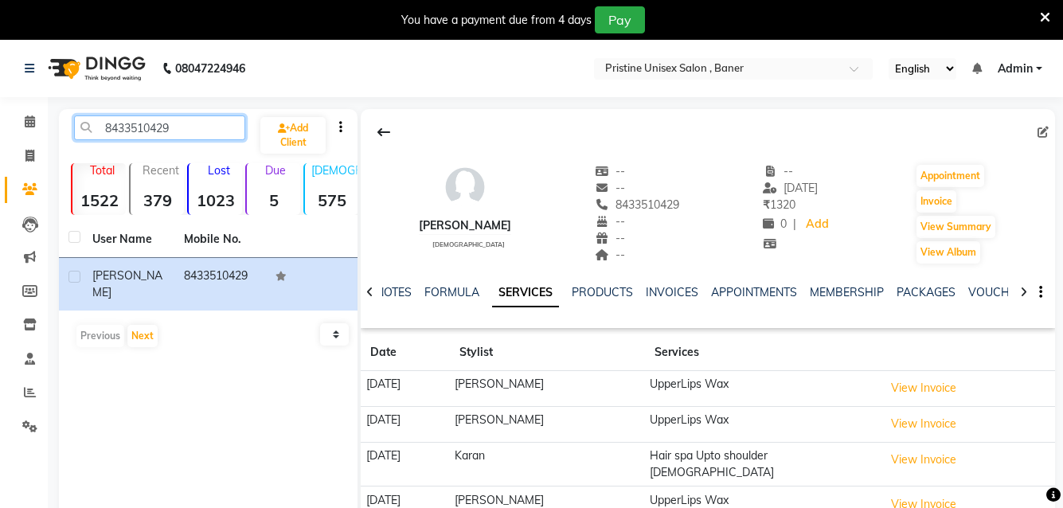
click at [209, 133] on input "8433510429" at bounding box center [159, 127] width 171 height 25
type input "8"
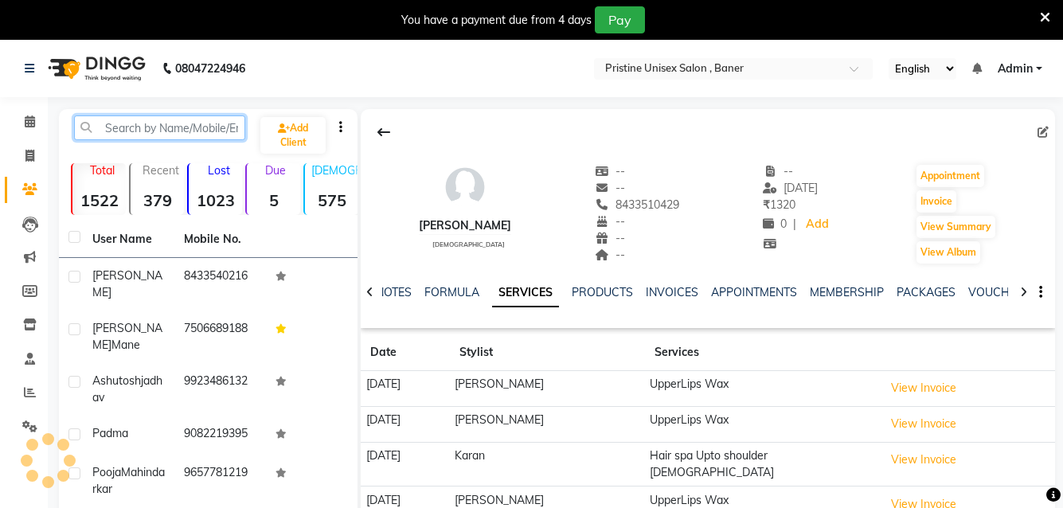
paste input "7020085220"
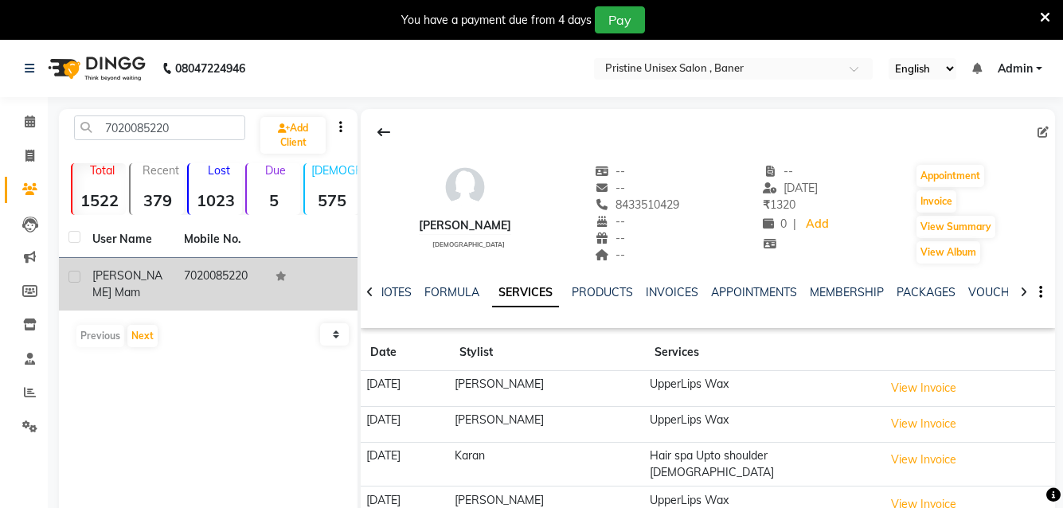
click at [221, 280] on td "7020085220" at bounding box center [220, 284] width 92 height 53
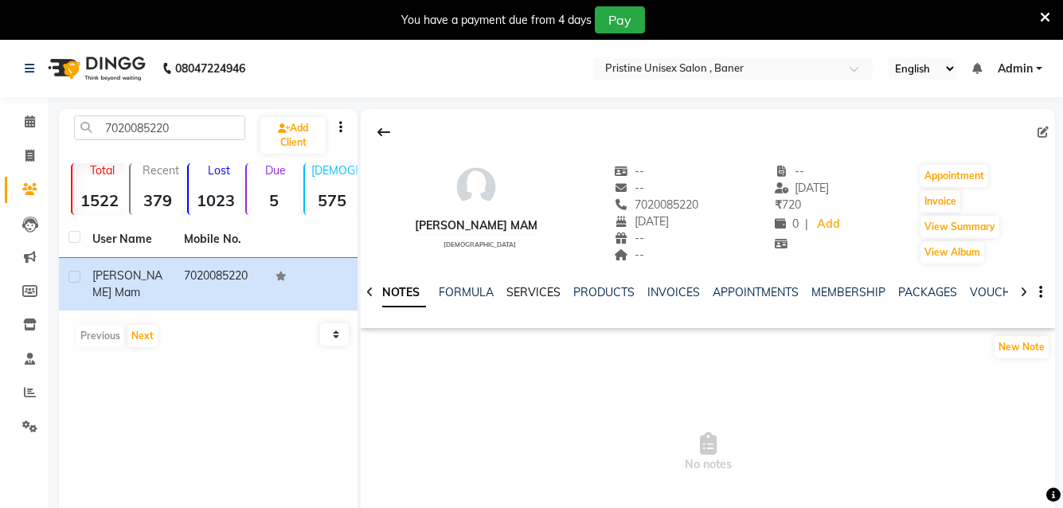
click at [533, 296] on link "SERVICES" at bounding box center [534, 292] width 54 height 14
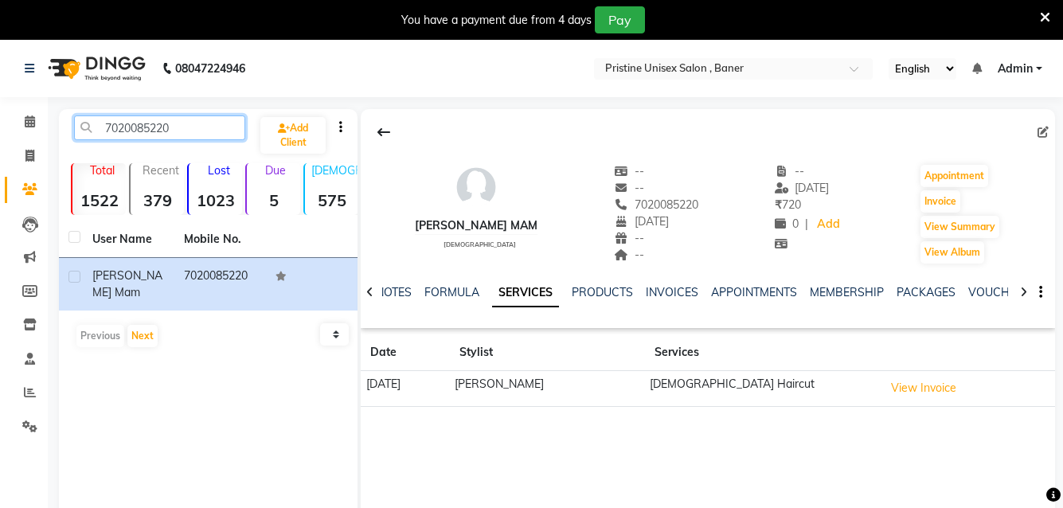
click at [196, 130] on input "7020085220" at bounding box center [159, 127] width 171 height 25
type input "7"
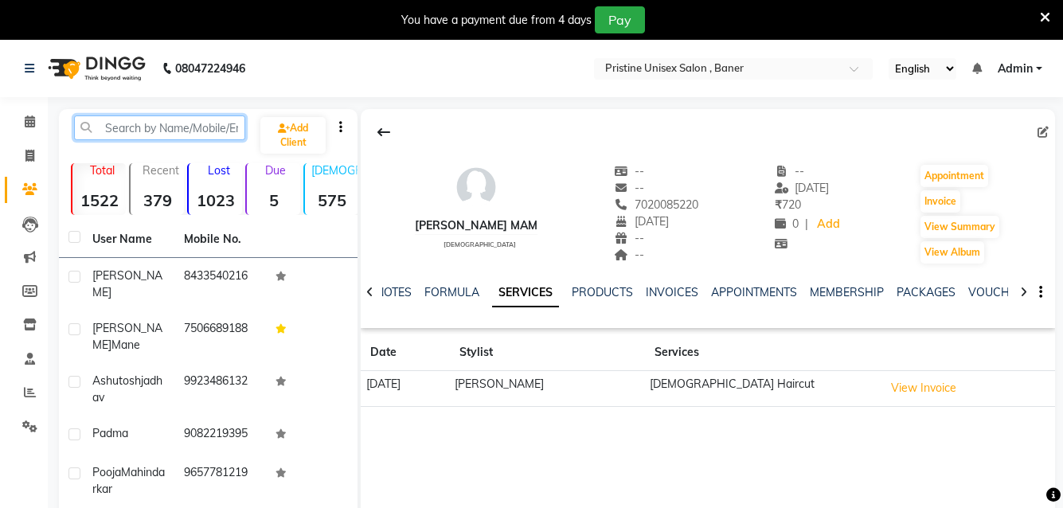
paste input "7020085220"
type input "7020085220"
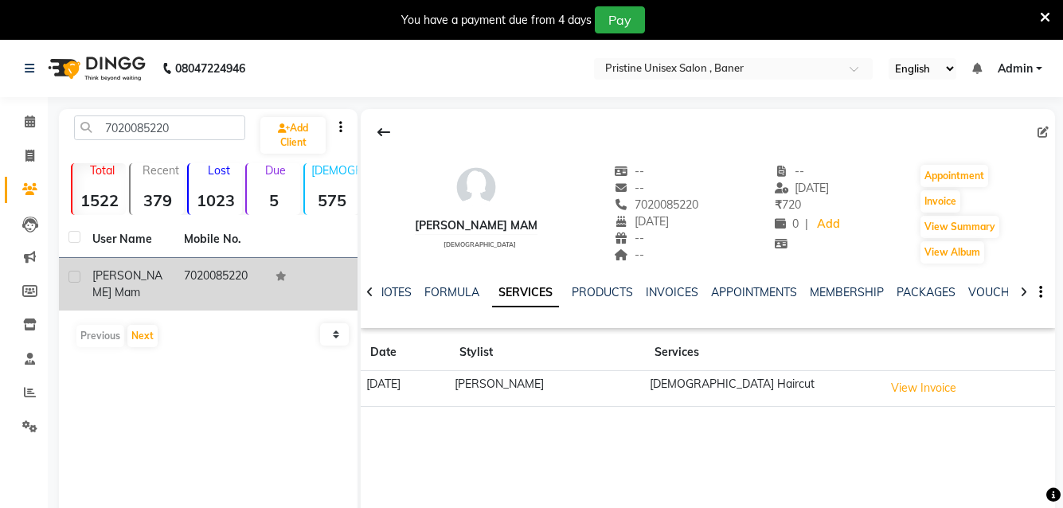
click at [243, 284] on td "7020085220" at bounding box center [220, 284] width 92 height 53
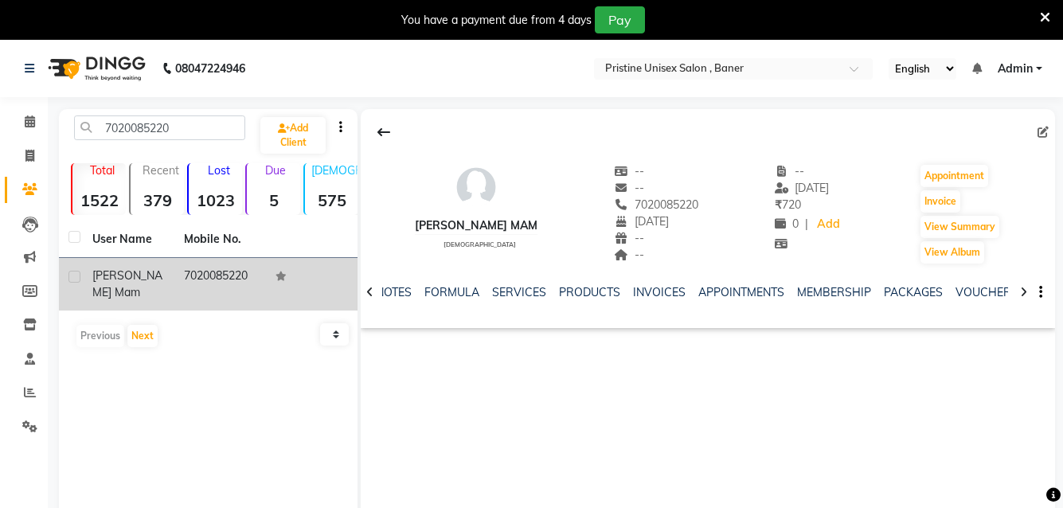
click at [294, 283] on td at bounding box center [312, 284] width 92 height 53
click at [172, 281] on td "[PERSON_NAME] mam" at bounding box center [129, 284] width 92 height 53
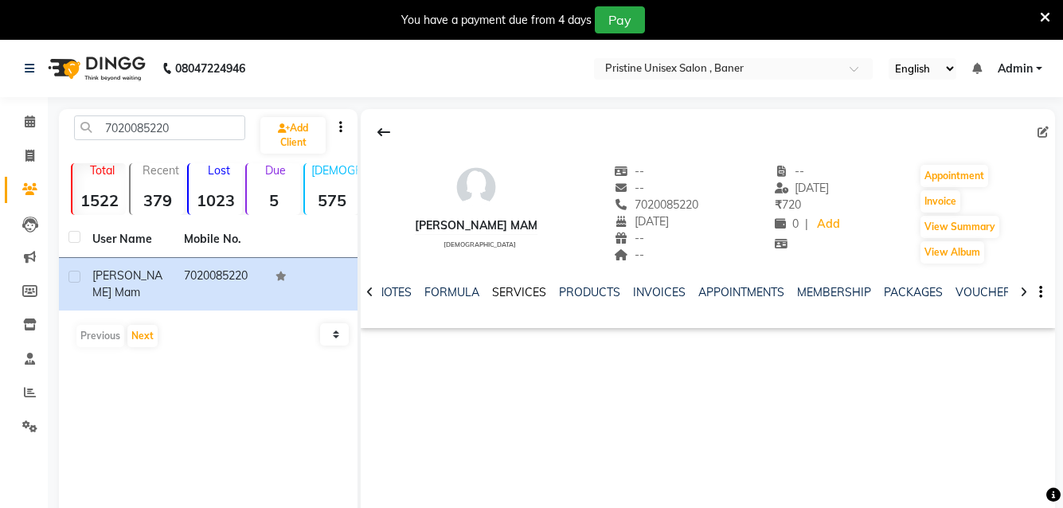
click at [529, 297] on link "SERVICES" at bounding box center [519, 292] width 54 height 14
